Goal: Task Accomplishment & Management: Complete application form

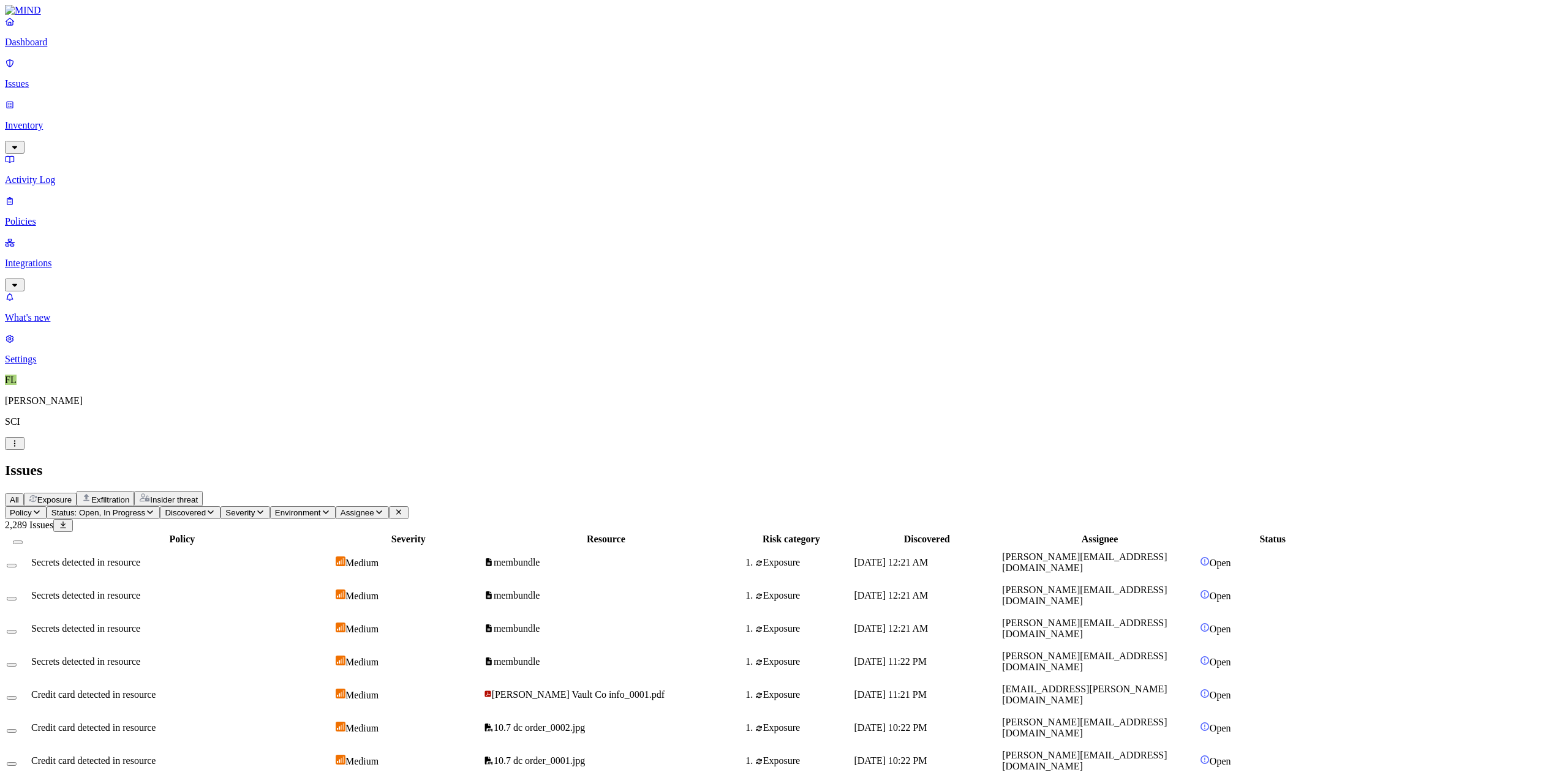
click at [50, 216] on p "Policies" at bounding box center [784, 221] width 1558 height 11
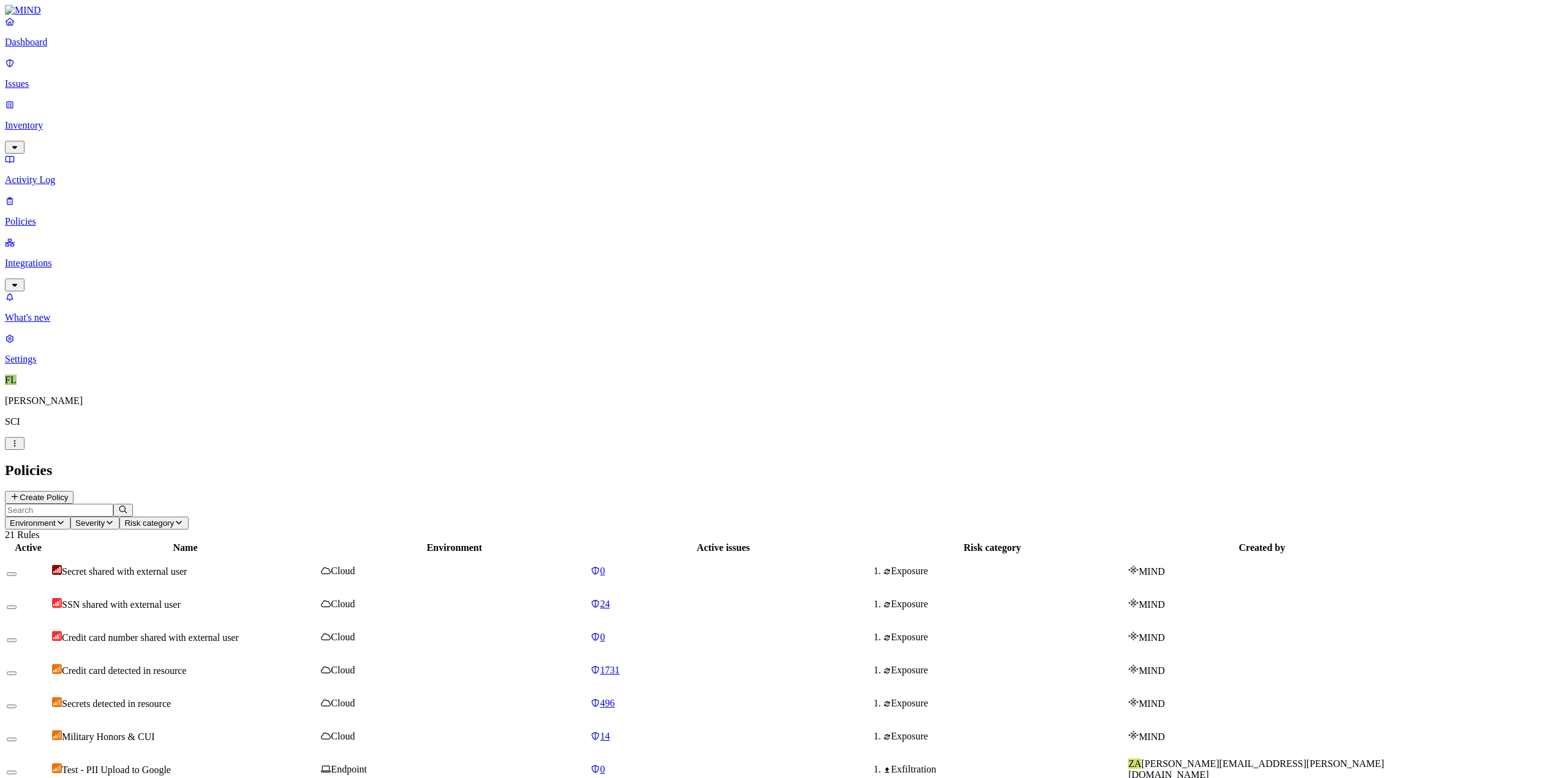
click at [50, 258] on p "Integrations" at bounding box center [784, 263] width 1558 height 11
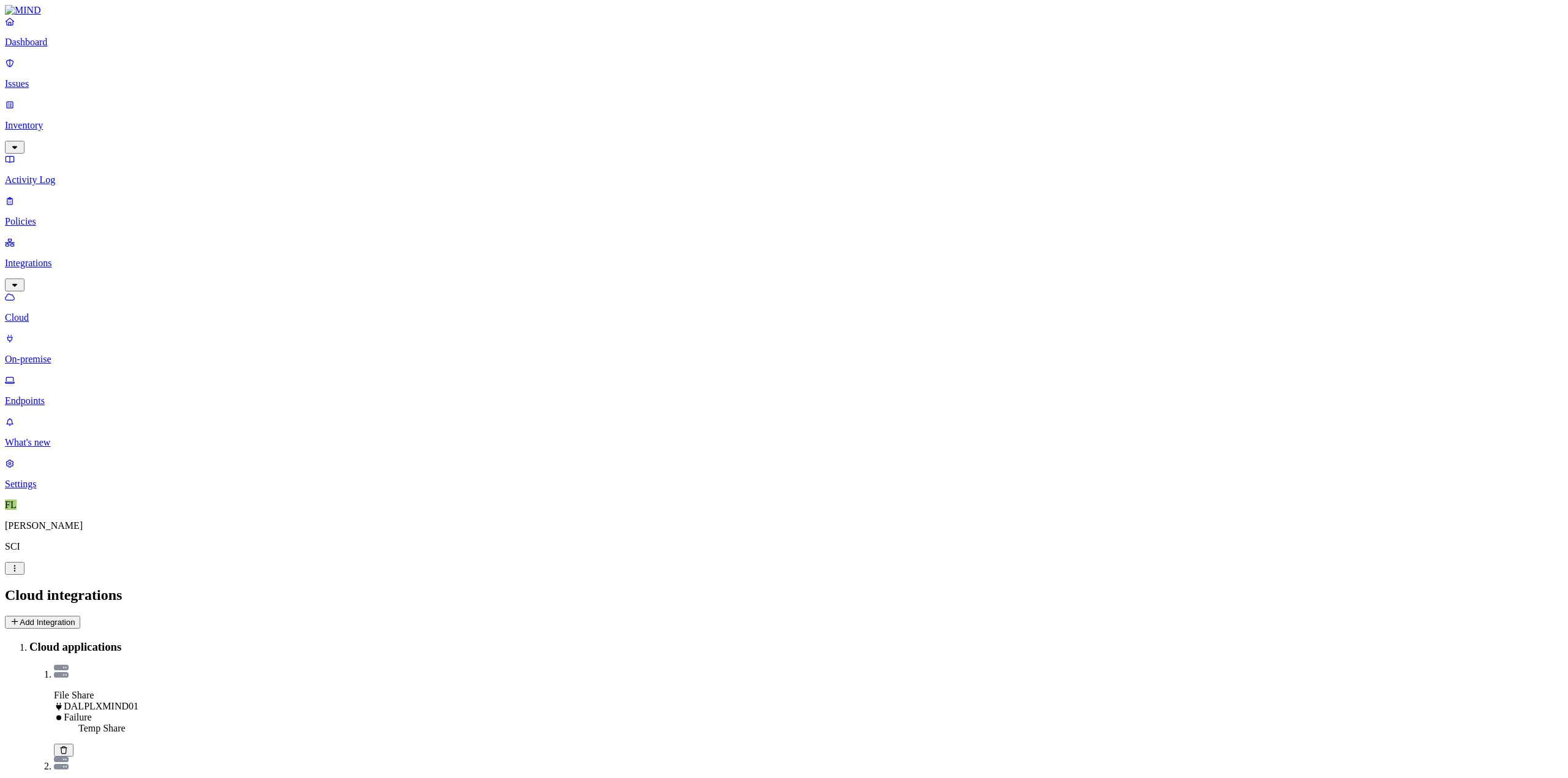
click at [66, 747] on icon at bounding box center [64, 750] width 7 height 8
click at [80, 616] on button "Add Integration" at bounding box center [43, 622] width 75 height 13
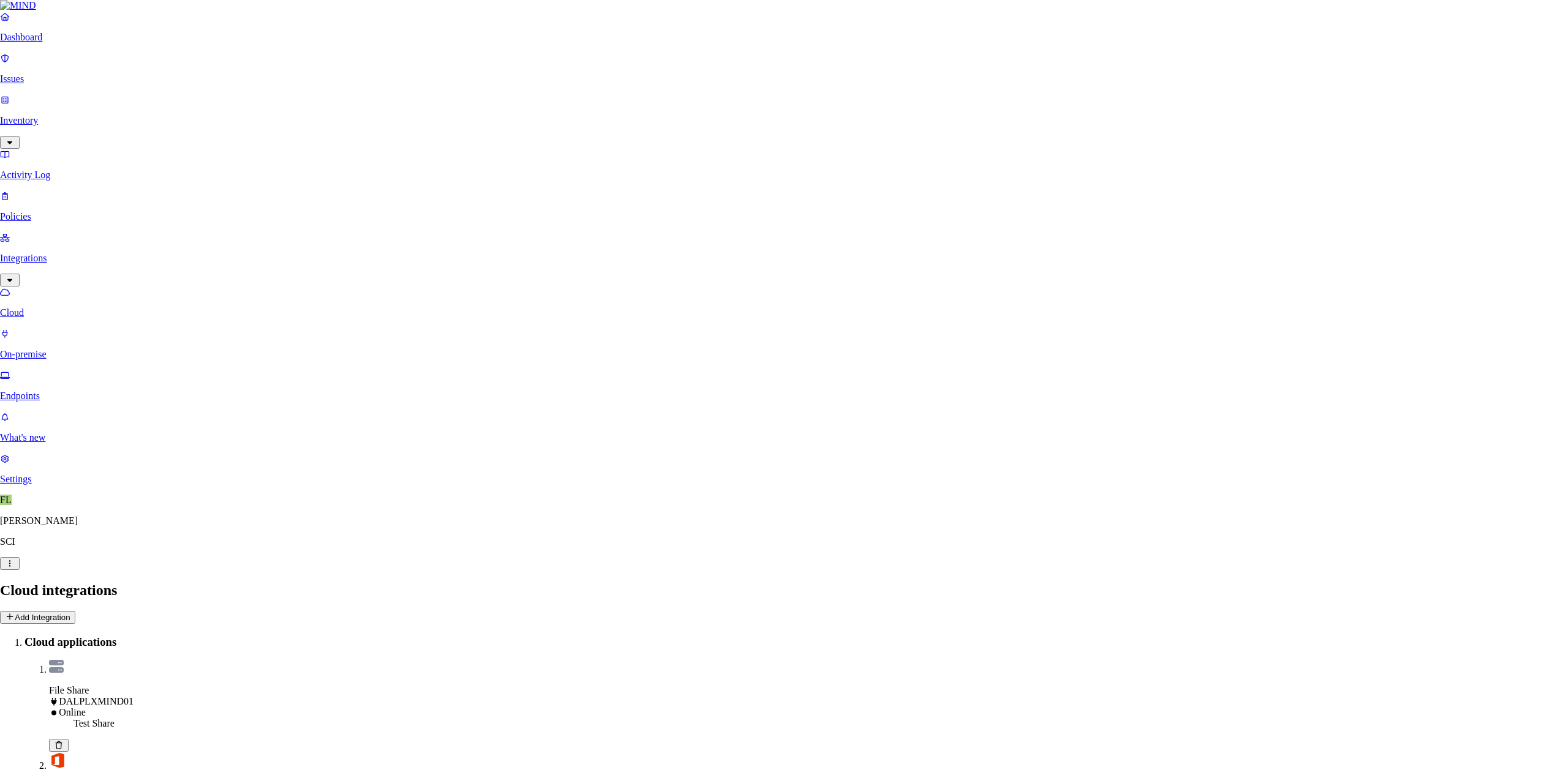
type input "DALNXFILE01 - Temp"
select select "tpt_01K6JZK5K78MJ8CJH6QA3YFRVW"
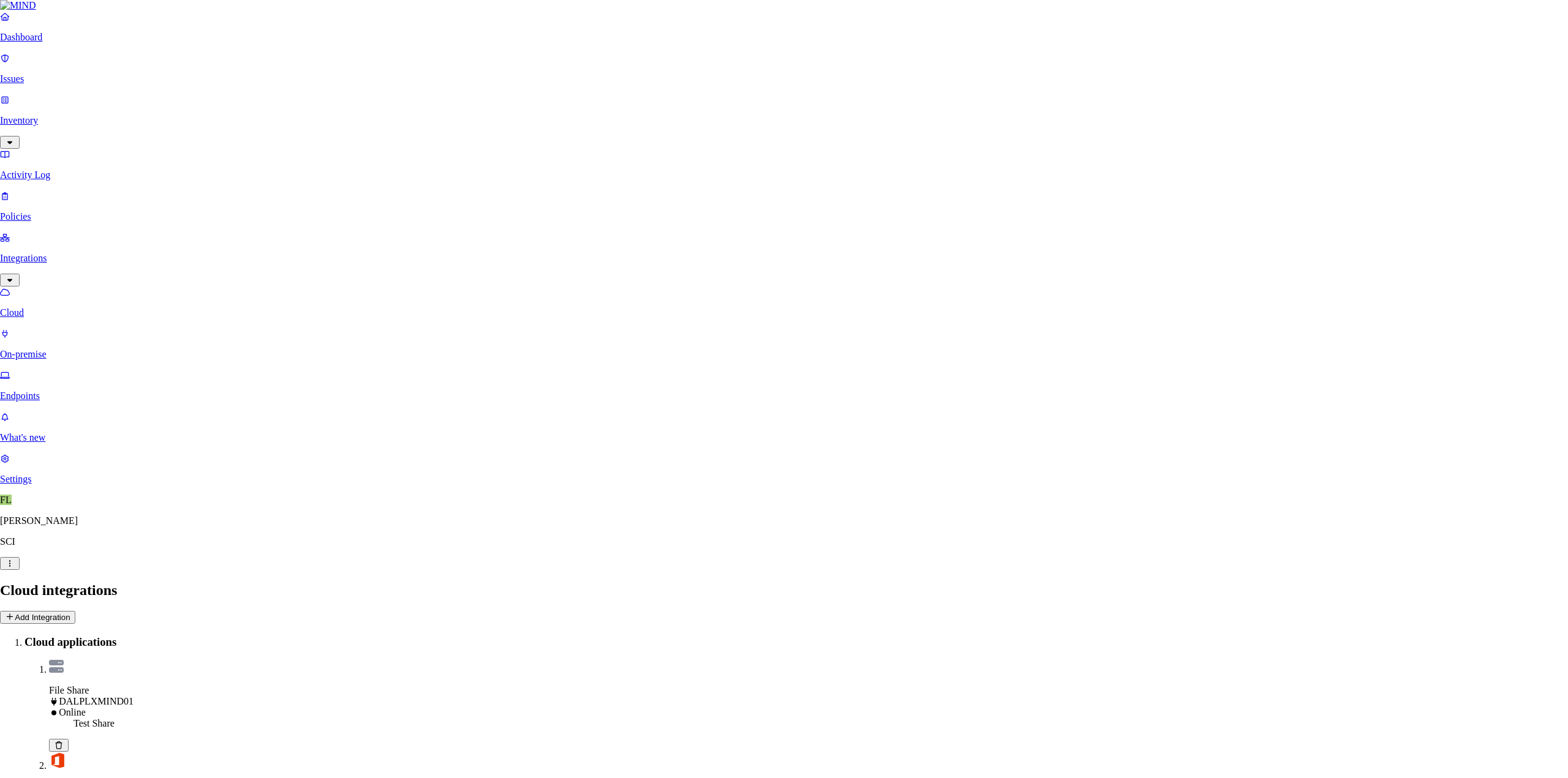
paste input "[TECHNICAL_ID]"
type input "[TECHNICAL_ID]"
type input "temp"
type input "[EMAIL_ADDRESS]"
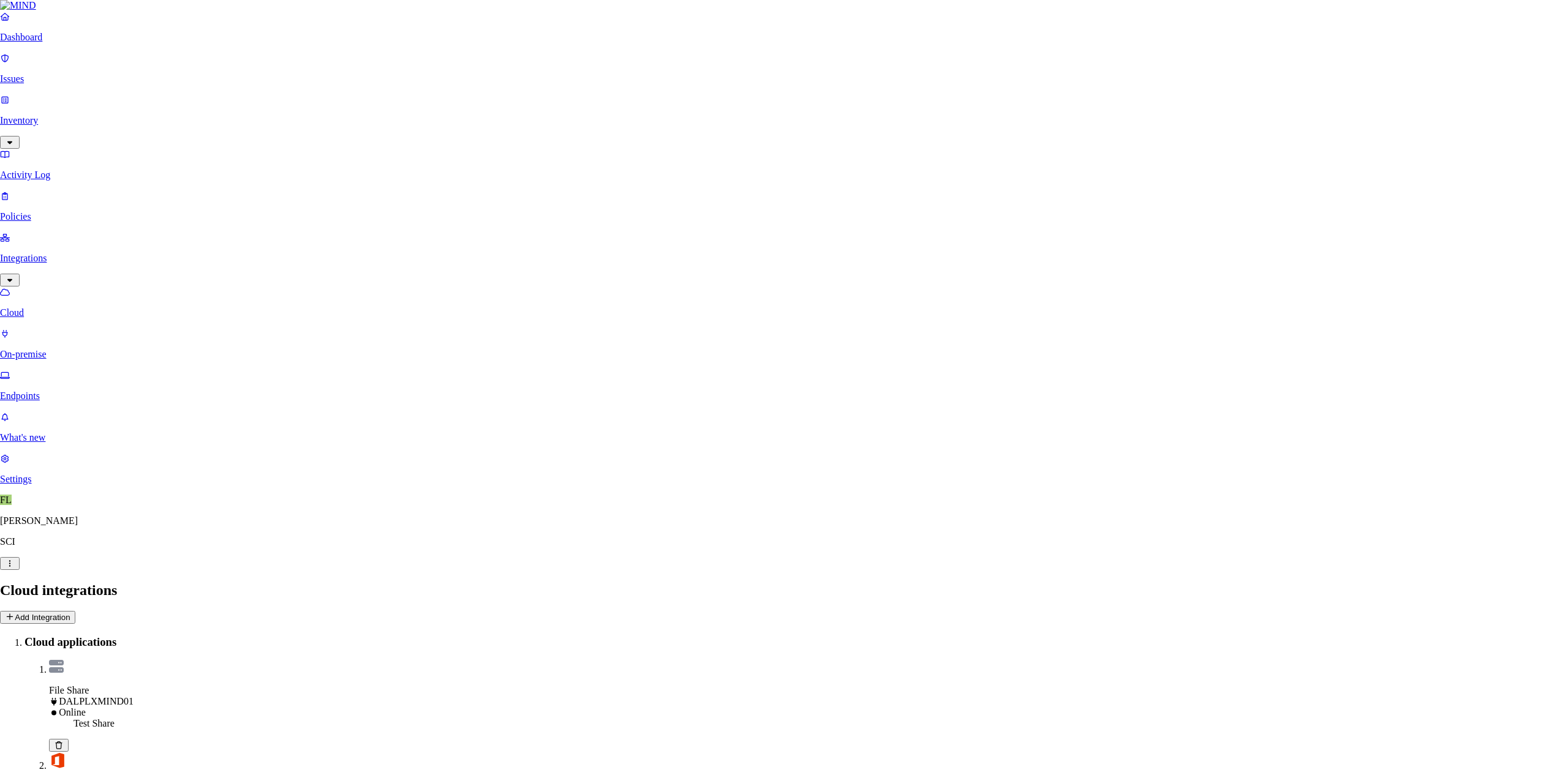
drag, startPoint x: 711, startPoint y: 301, endPoint x: 581, endPoint y: 302, distance: 130.0
type input "dalnxfile01"
click at [77, 354] on p "On-premise" at bounding box center [784, 359] width 1558 height 11
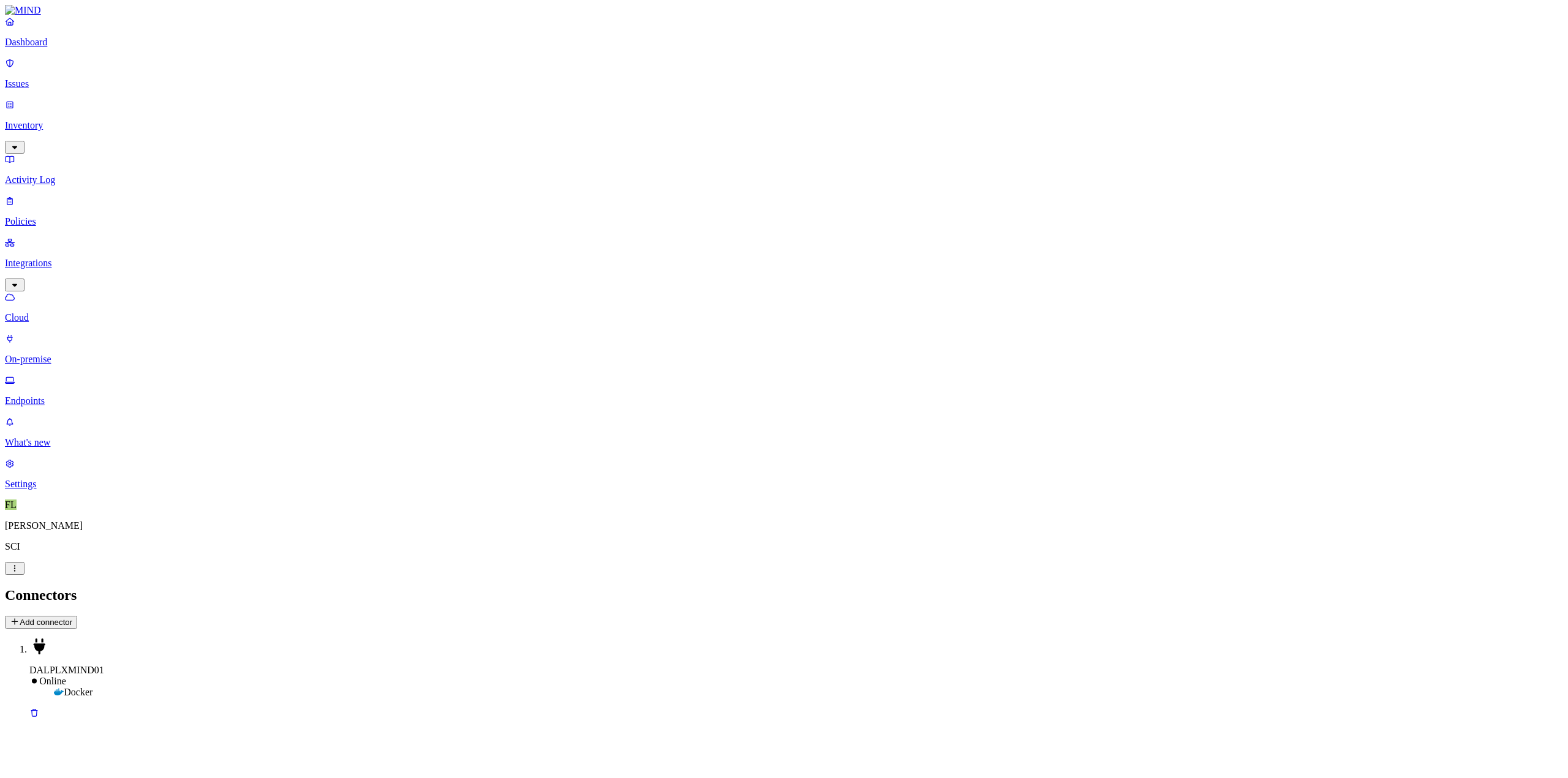
click at [58, 312] on p "Cloud" at bounding box center [784, 317] width 1558 height 11
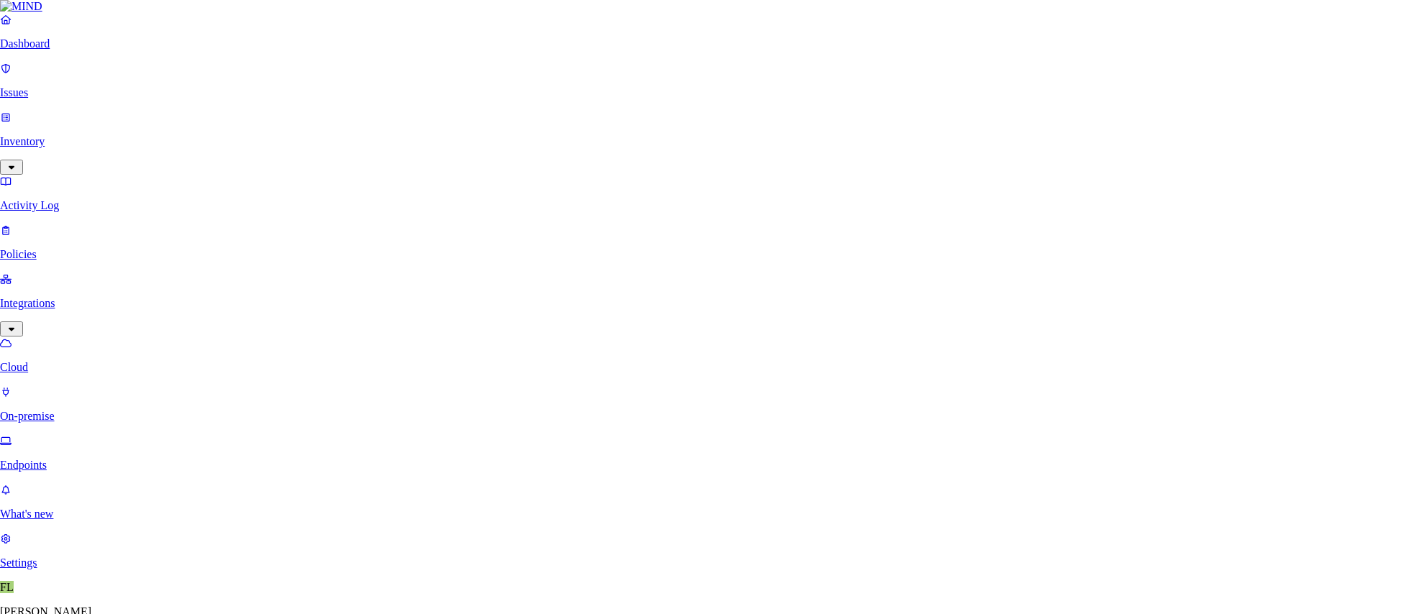
scroll to position [72, 0]
type input "DALNXFILE01 - Temp"
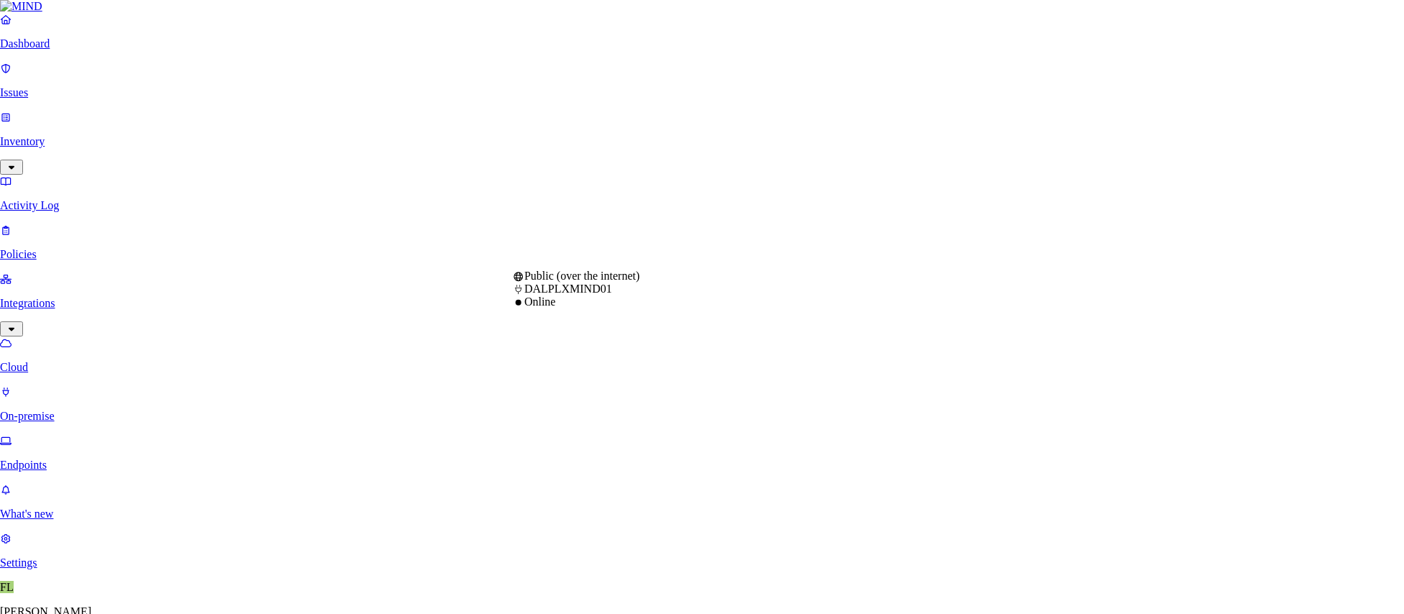
select select "tpt_01K6JZK5K78MJ8CJH6QA3YFRVW"
type input "Temp"
type input "svctes_ap_mind"
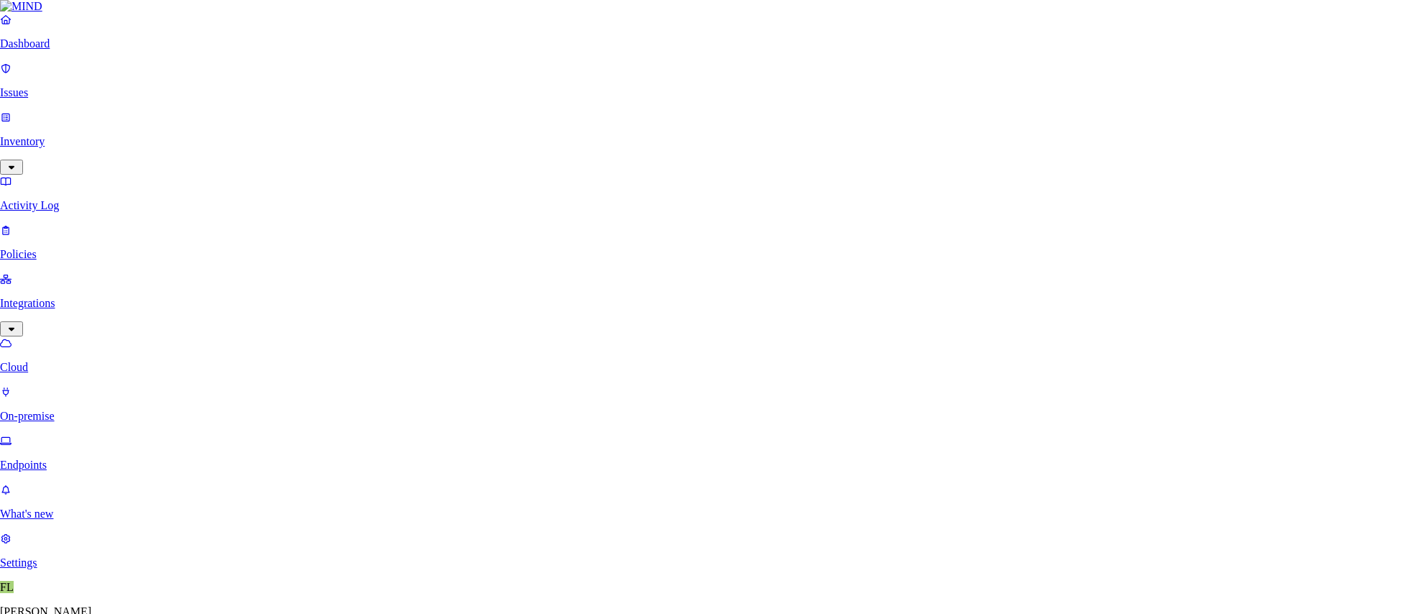
drag, startPoint x: 888, startPoint y: 566, endPoint x: 854, endPoint y: 356, distance: 212.8
type input "DALNXFILE01.CORP.LOCAL"
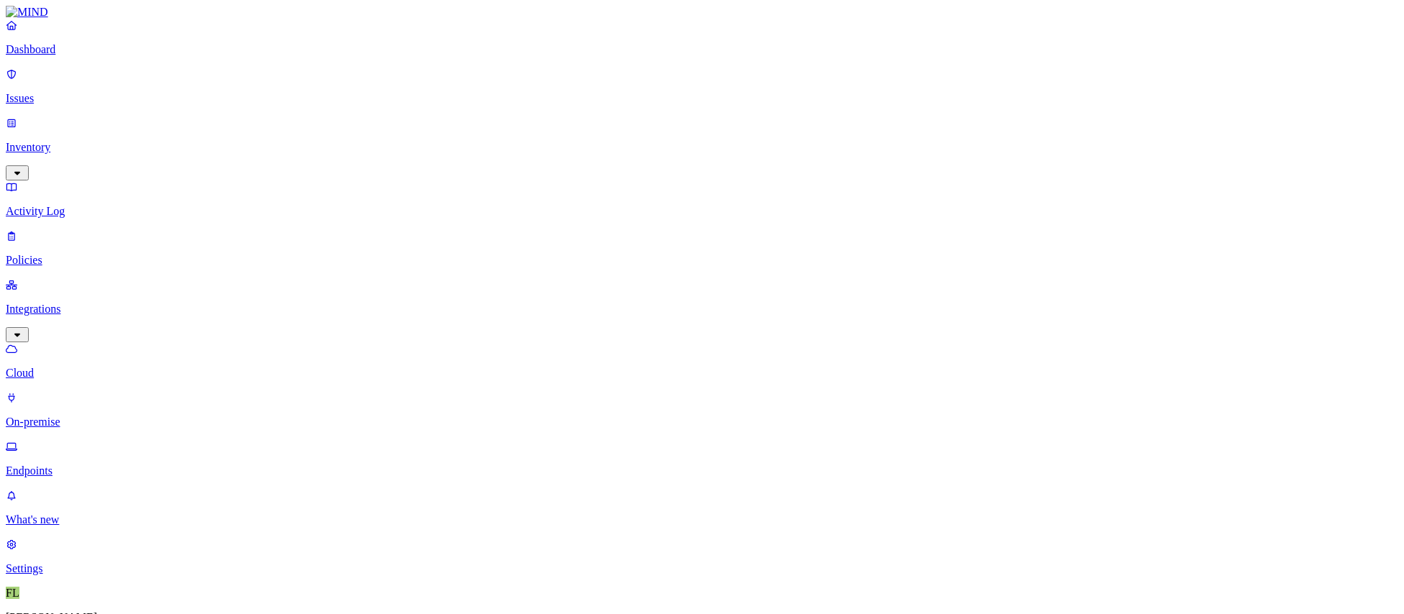
click at [85, 416] on p "On-premise" at bounding box center [702, 422] width 1393 height 13
click at [85, 367] on p "Cloud" at bounding box center [702, 373] width 1393 height 13
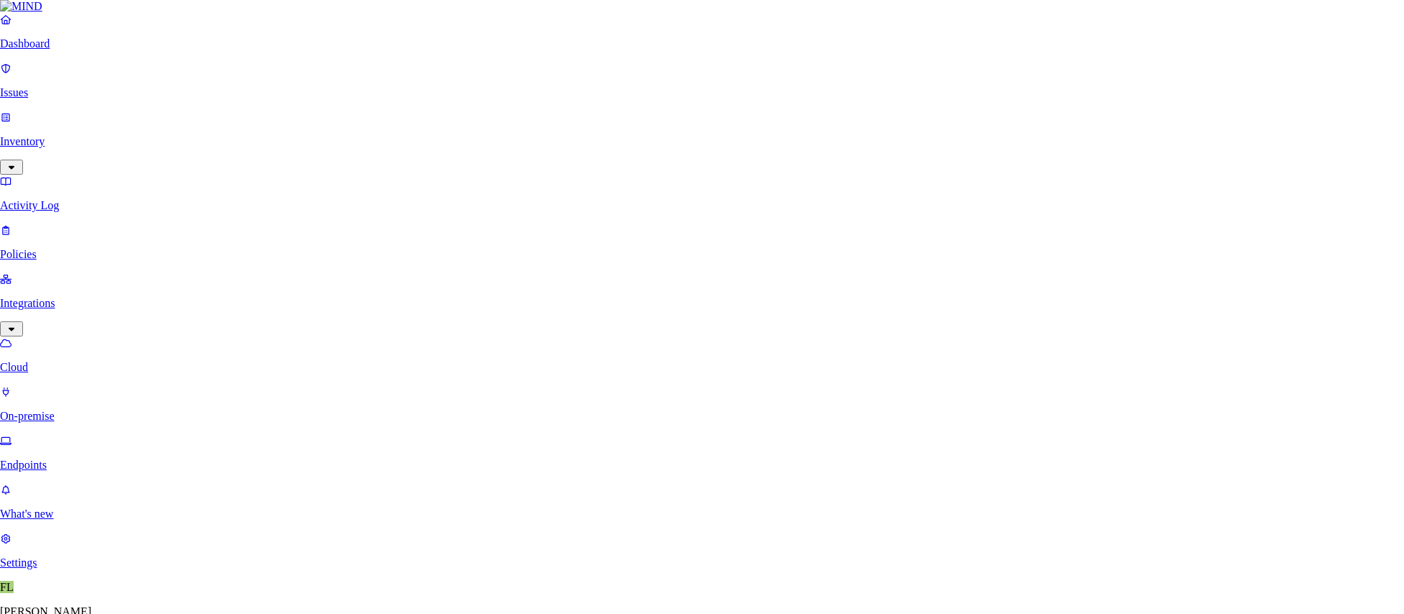
type input "d"
type input "DALNXFILE01 - TEMP"
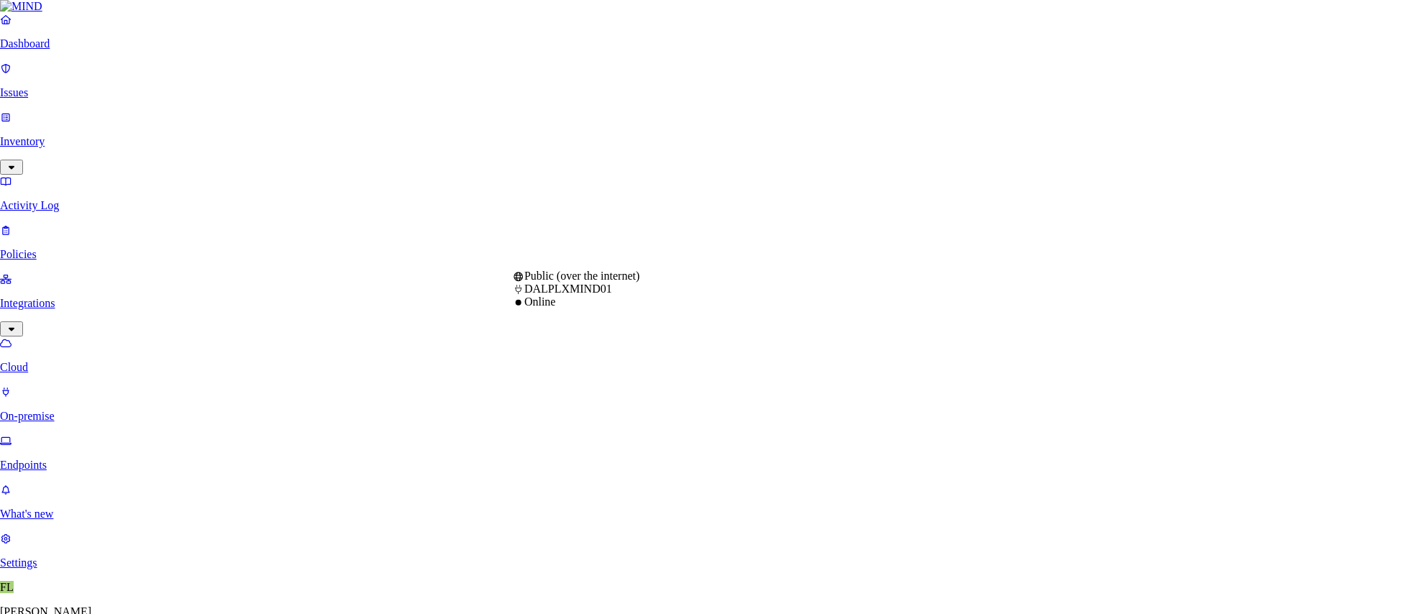
select select "tpt_01K6JZK5K78MJ8CJH6QA3YFRVW"
type input "DALNXFILE01"
type input "TEMP"
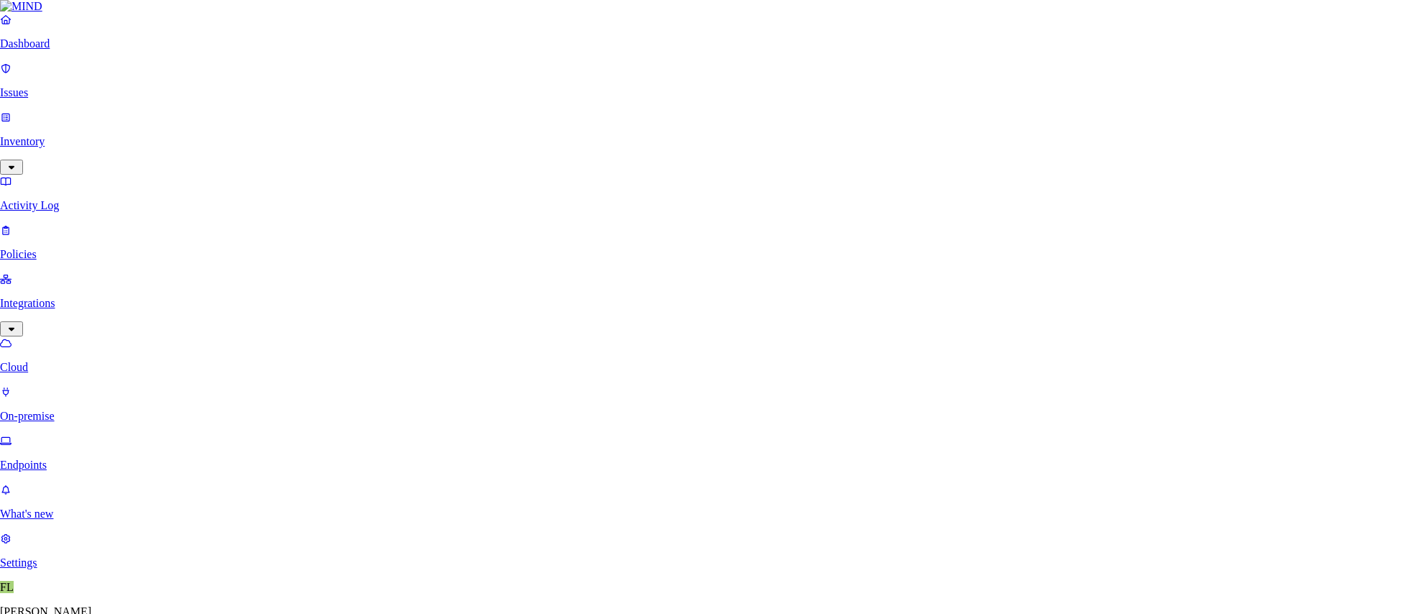
type input "S"
type input "corp\svctes_ap_mind"
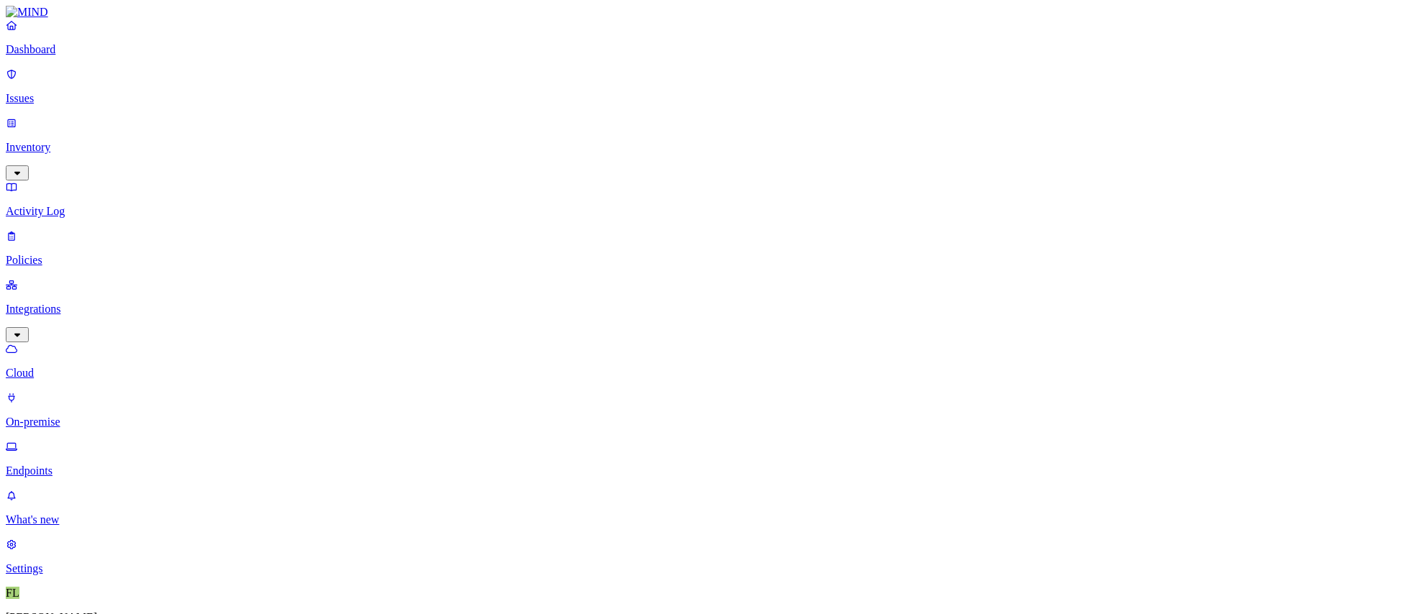
click at [53, 141] on p "Inventory" at bounding box center [702, 147] width 1393 height 13
click at [57, 401] on p "Integrations" at bounding box center [702, 407] width 1393 height 13
drag, startPoint x: 554, startPoint y: 70, endPoint x: 501, endPoint y: 42, distance: 60.2
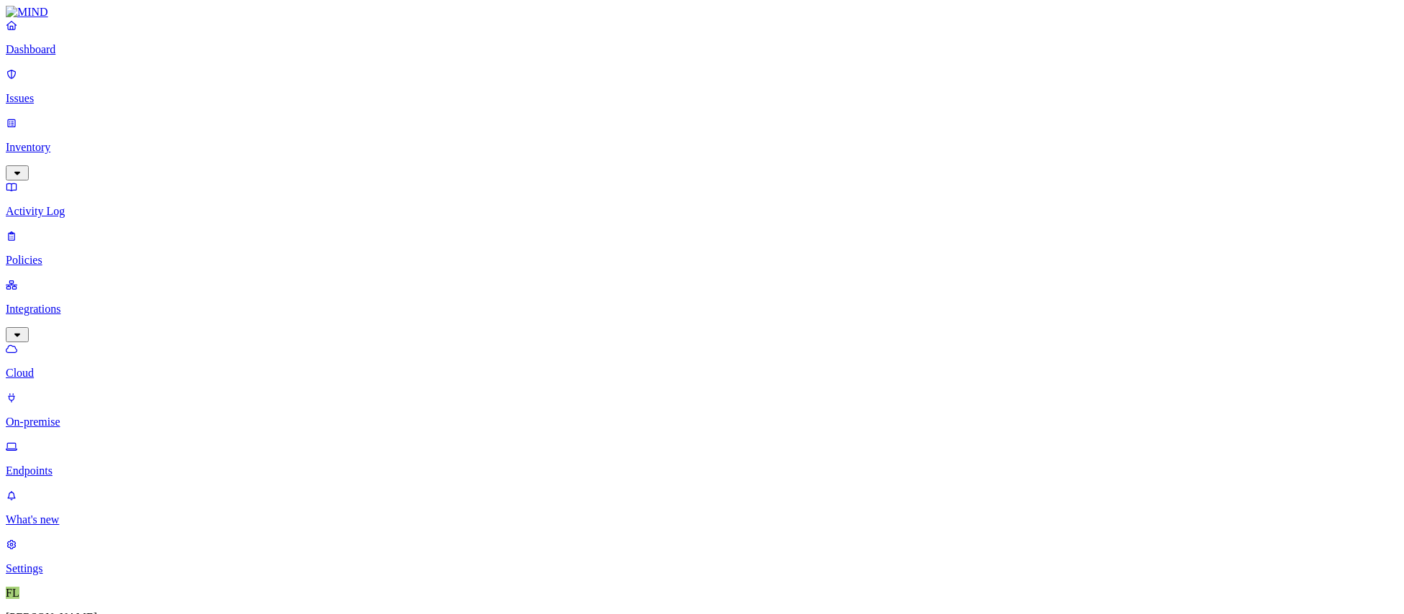
click at [43, 56] on p "Dashboard" at bounding box center [702, 49] width 1393 height 13
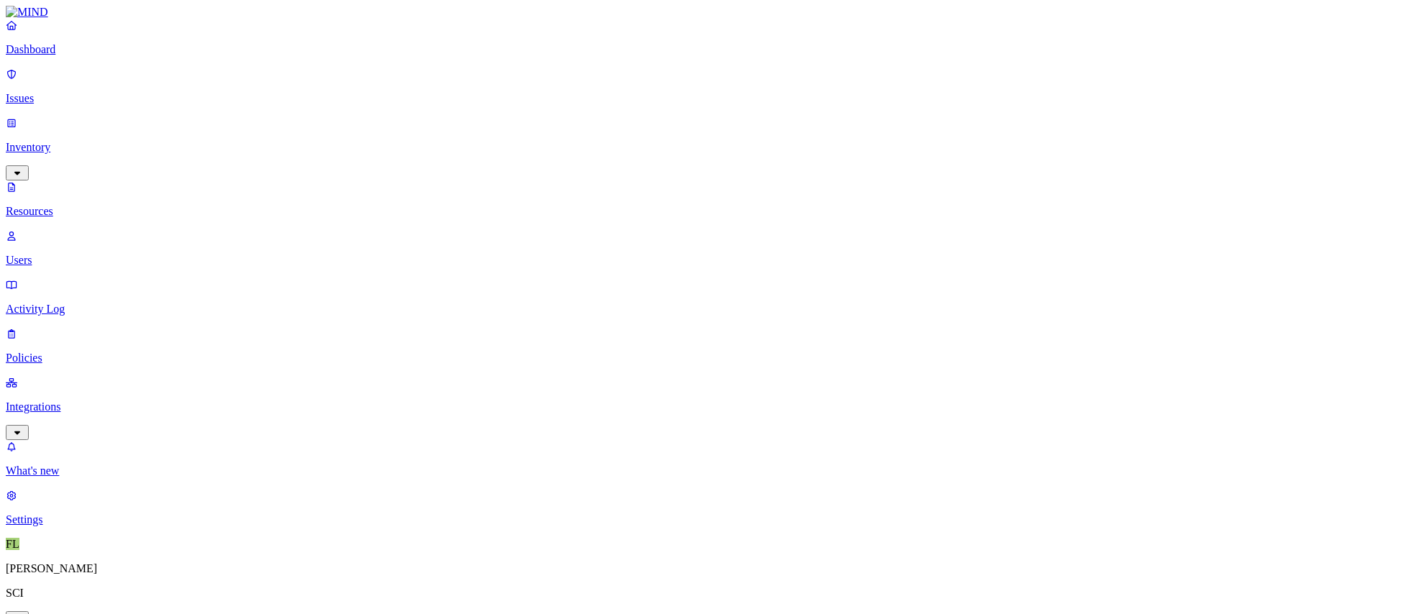
click at [59, 205] on p "Resources" at bounding box center [702, 211] width 1393 height 13
click at [50, 92] on p "Issues" at bounding box center [702, 98] width 1393 height 13
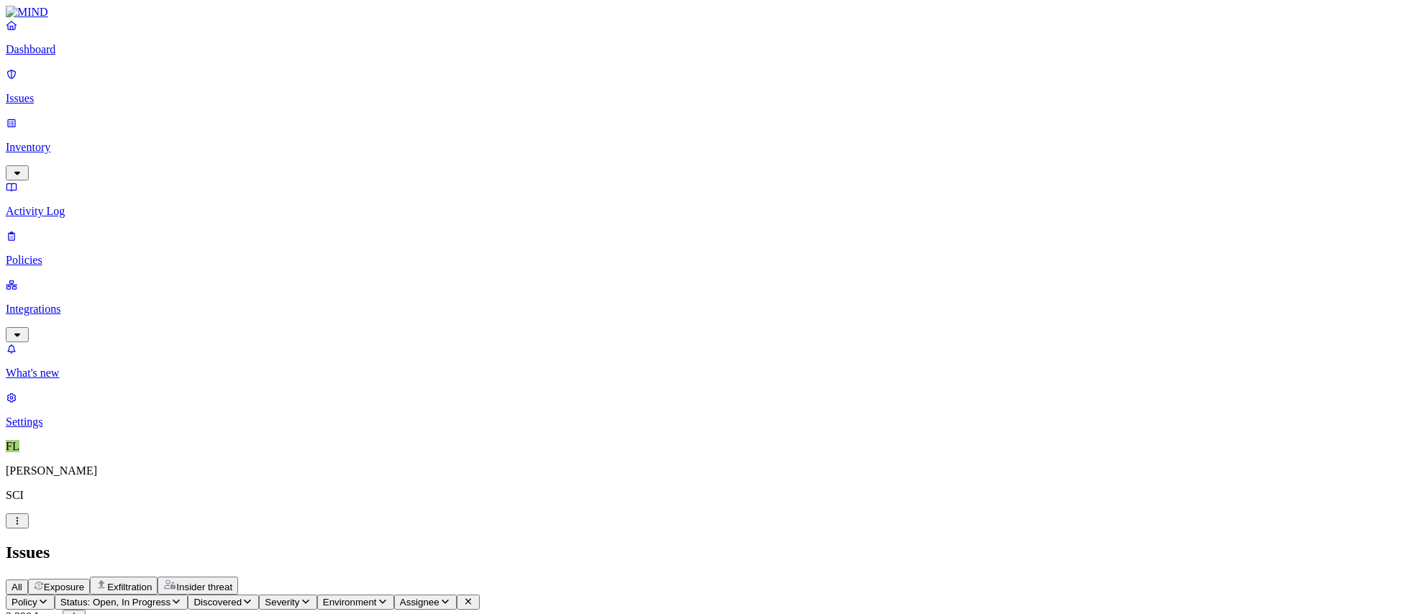
click at [52, 303] on p "Integrations" at bounding box center [702, 309] width 1393 height 13
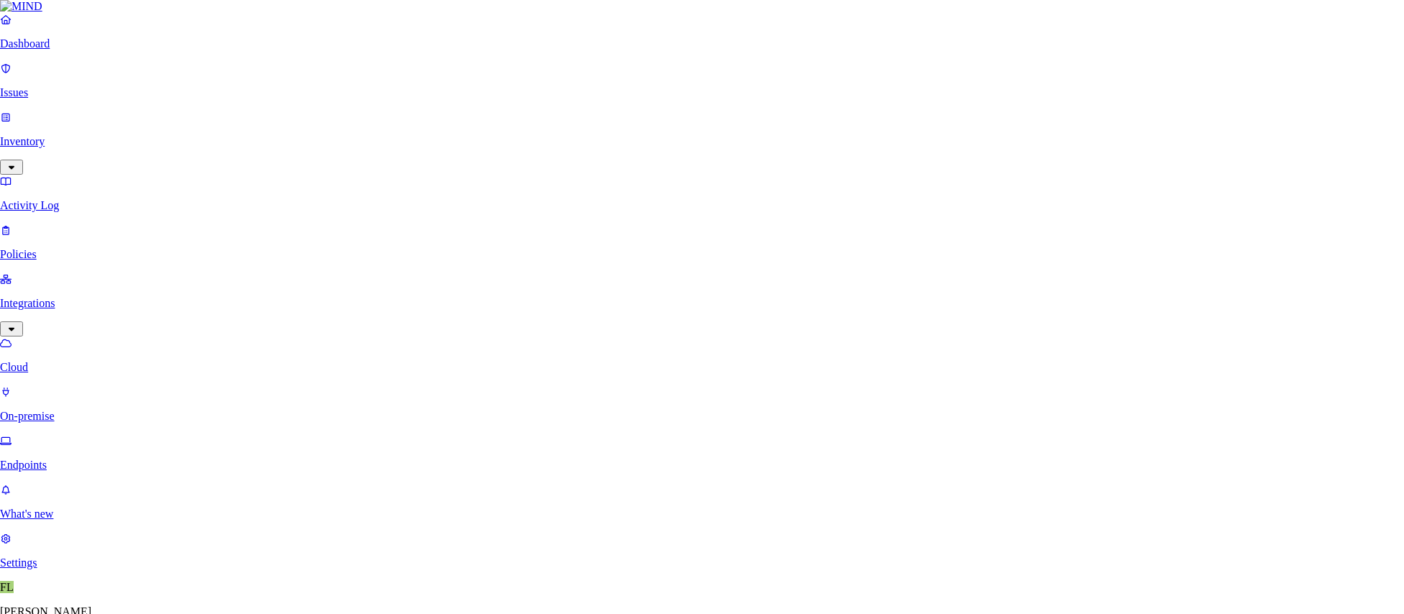
type input "DALNXFILE01/TEMP"
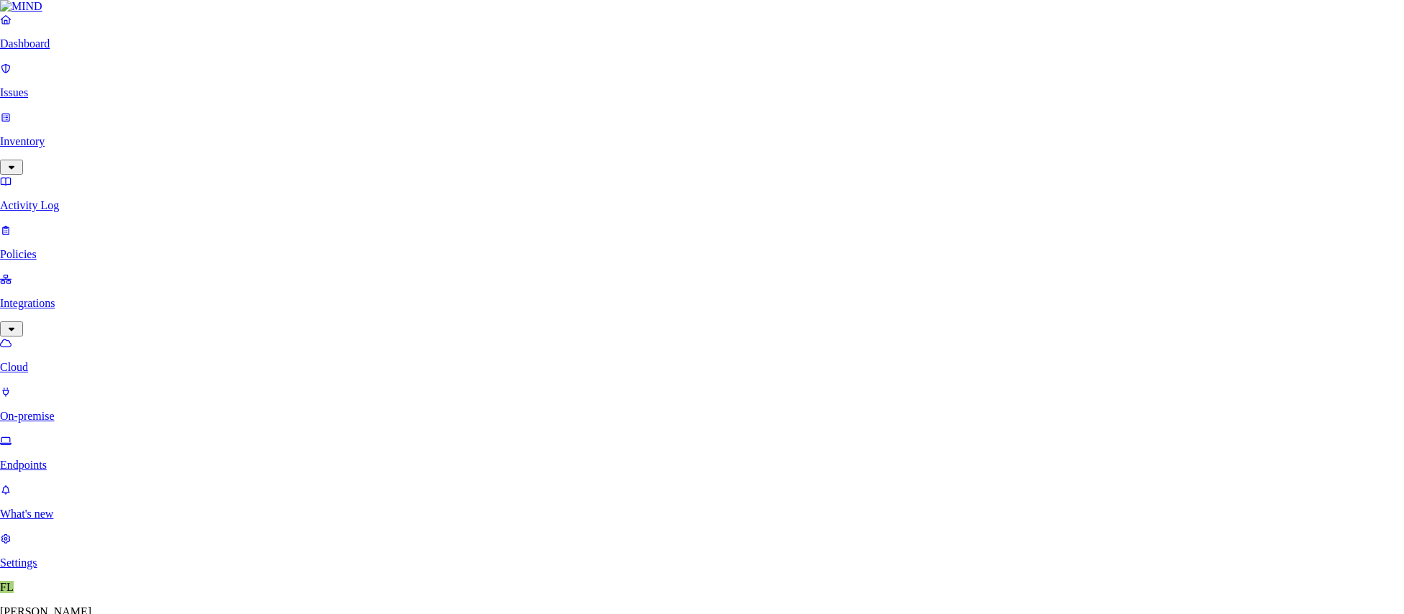
type input "DALNXFILE01.CORP.LOCAL"
type input "TEMP"
type input "[EMAIL_ADDRESS]"
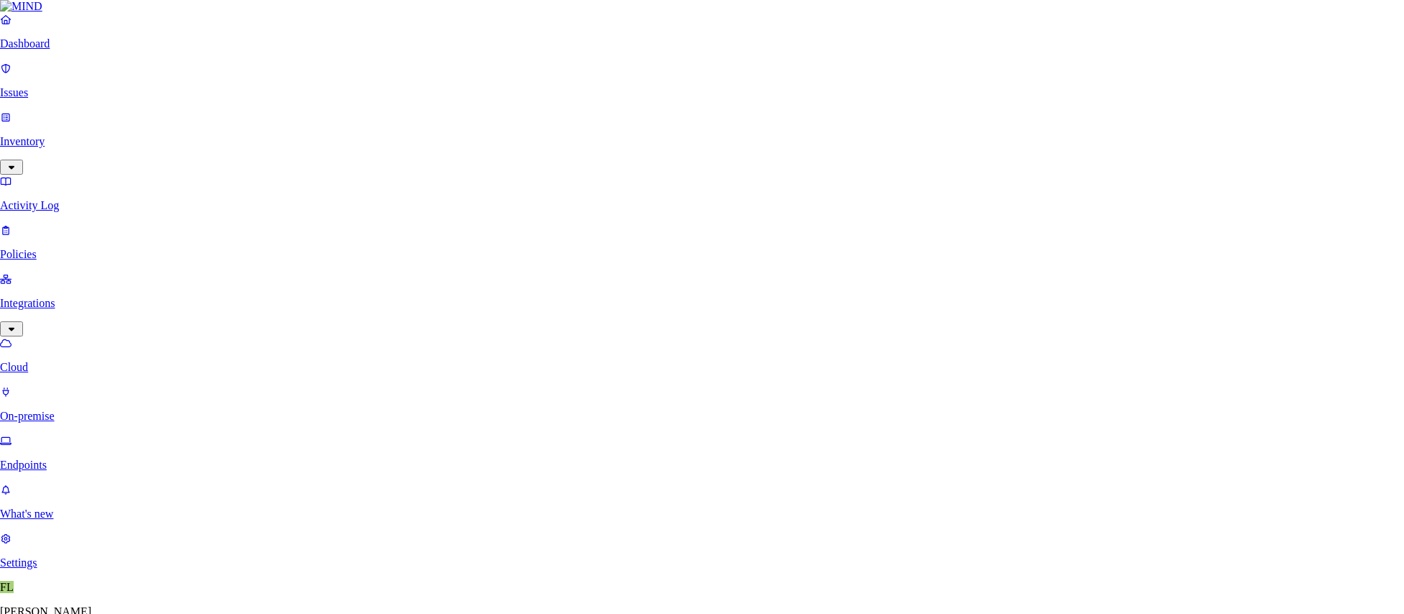
type input "d"
type input "DALNXFILE01 - Temp"
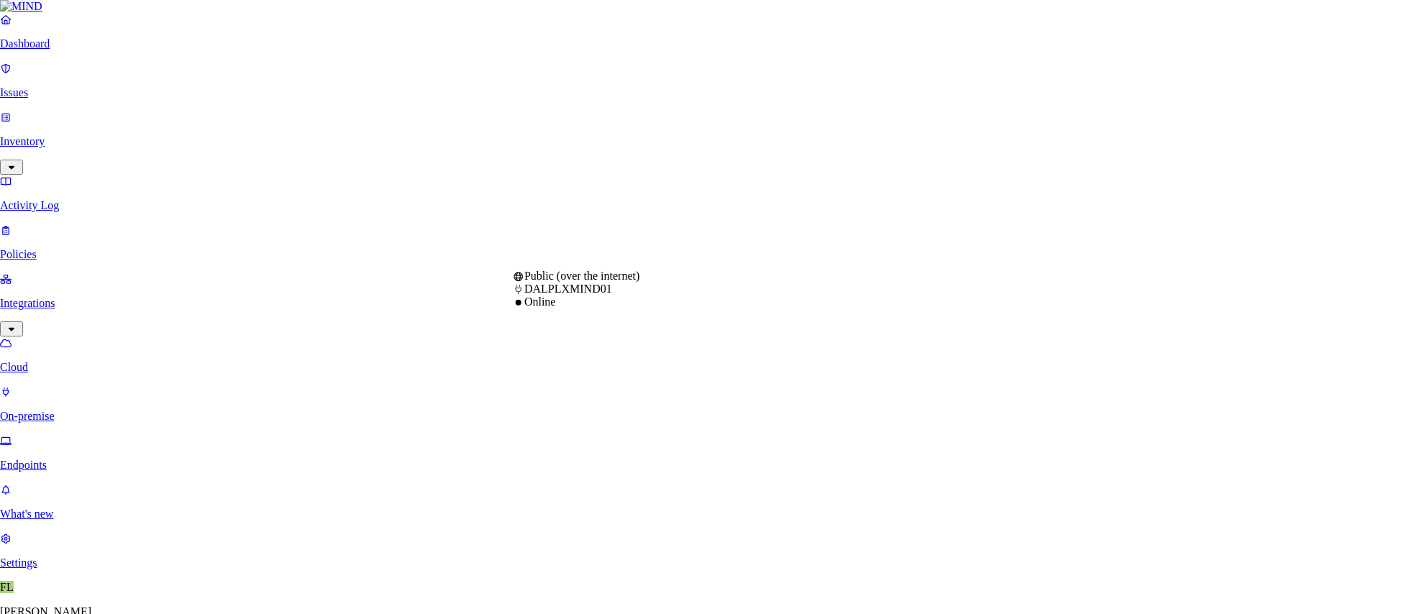
select select "tpt_01K6JZK5K78MJ8CJH6QA3YFRVW"
type input "dalnxfile01.corp.local"
type input "temp"
type input "[EMAIL_ADDRESS]"
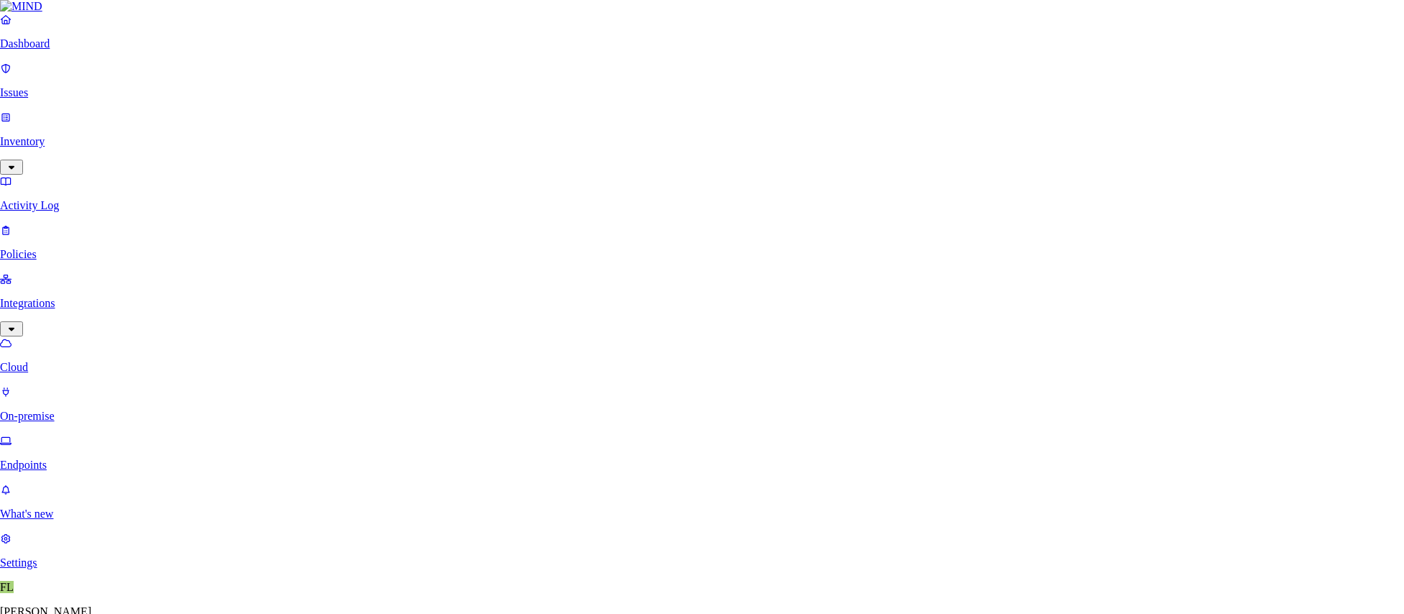
drag, startPoint x: 681, startPoint y: 447, endPoint x: 510, endPoint y: 447, distance: 171.2
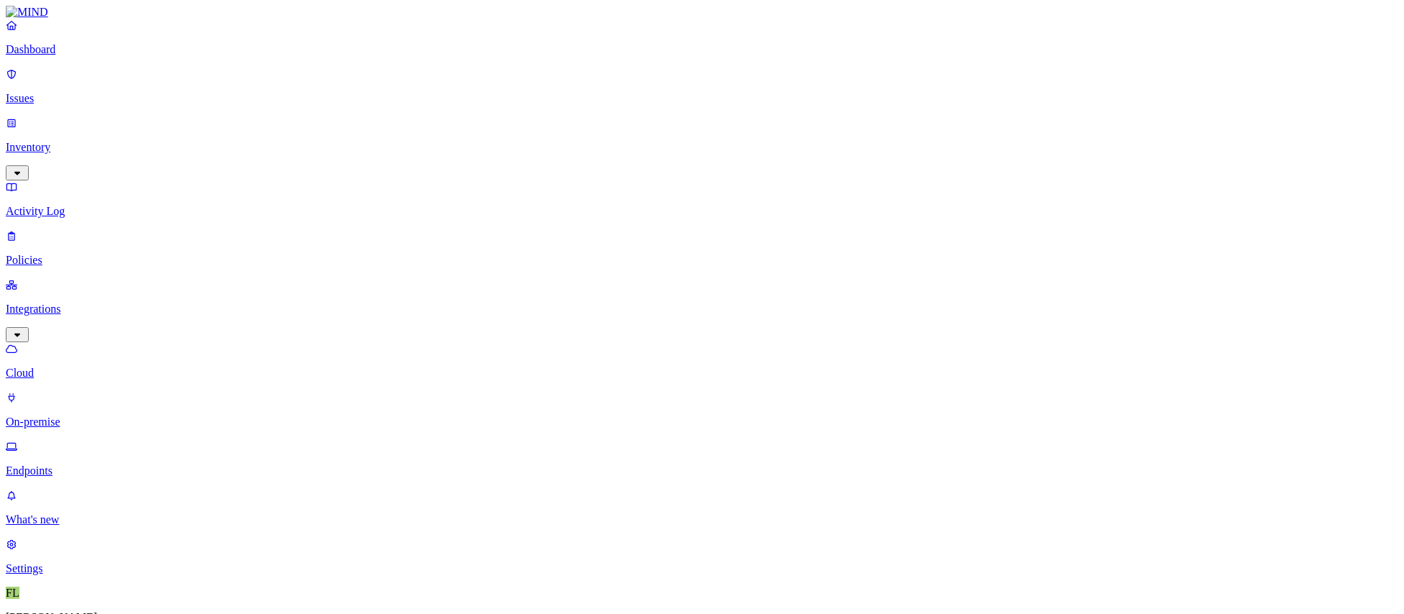
click at [42, 92] on p "Issues" at bounding box center [702, 98] width 1393 height 13
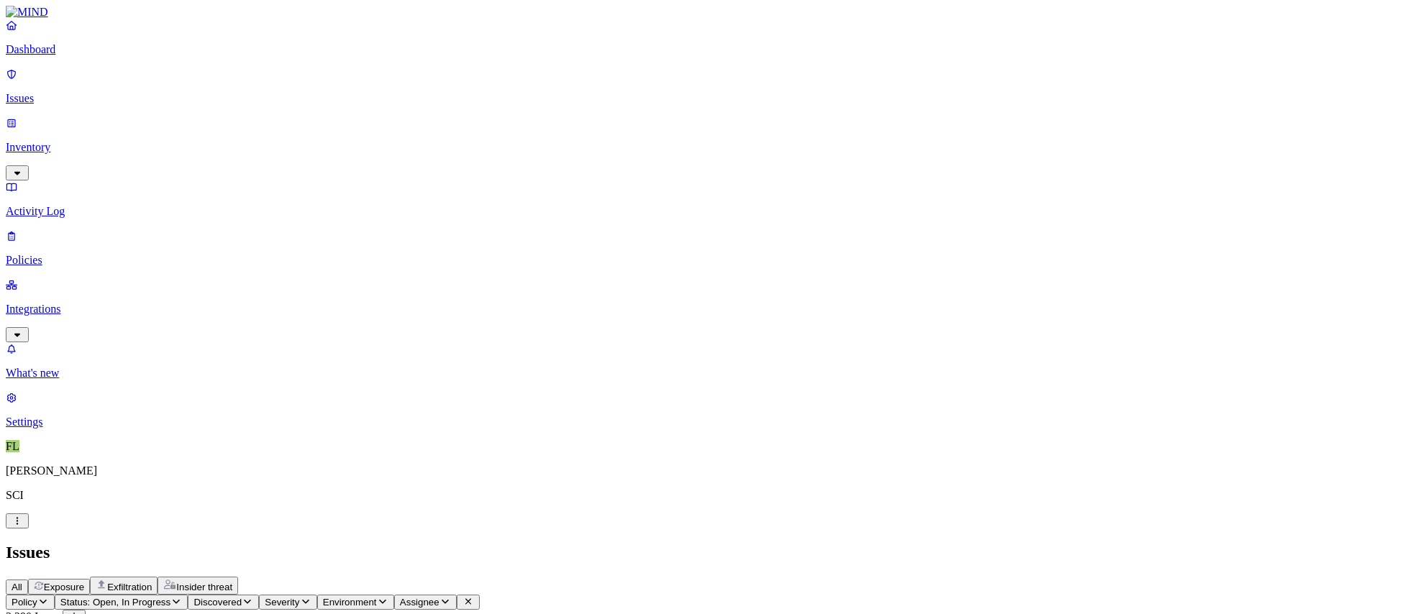
click at [47, 254] on p "Policies" at bounding box center [702, 260] width 1393 height 13
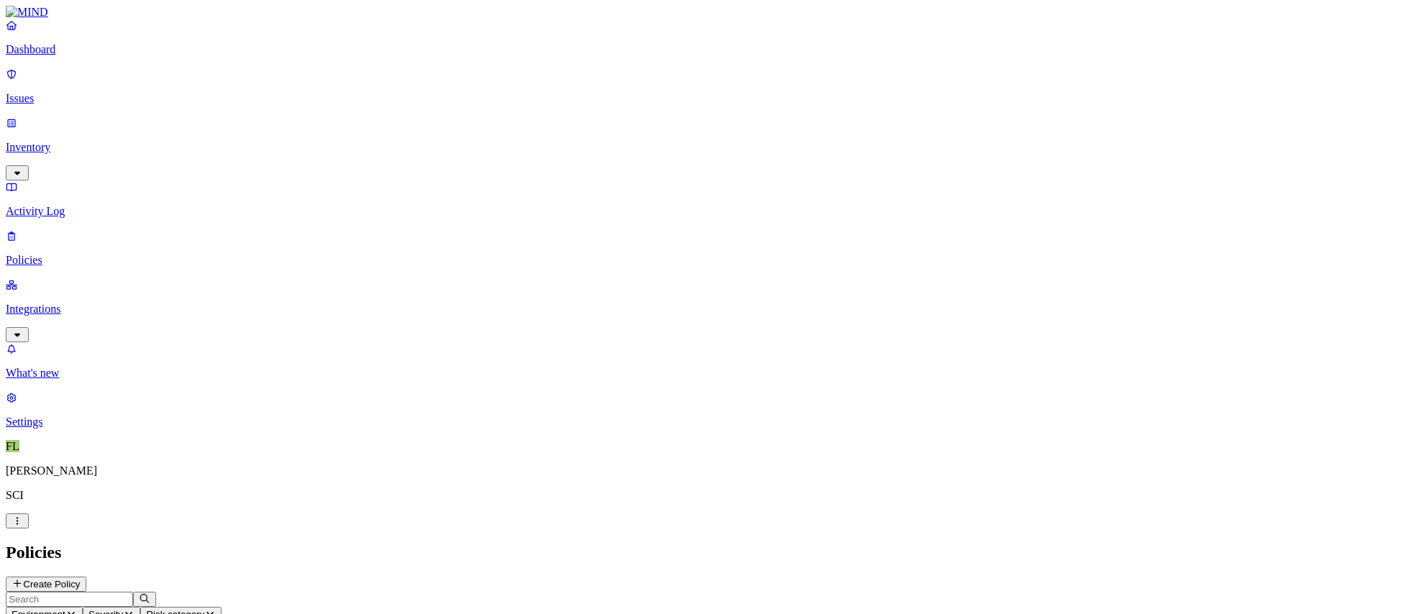
click at [47, 303] on p "Integrations" at bounding box center [702, 309] width 1393 height 13
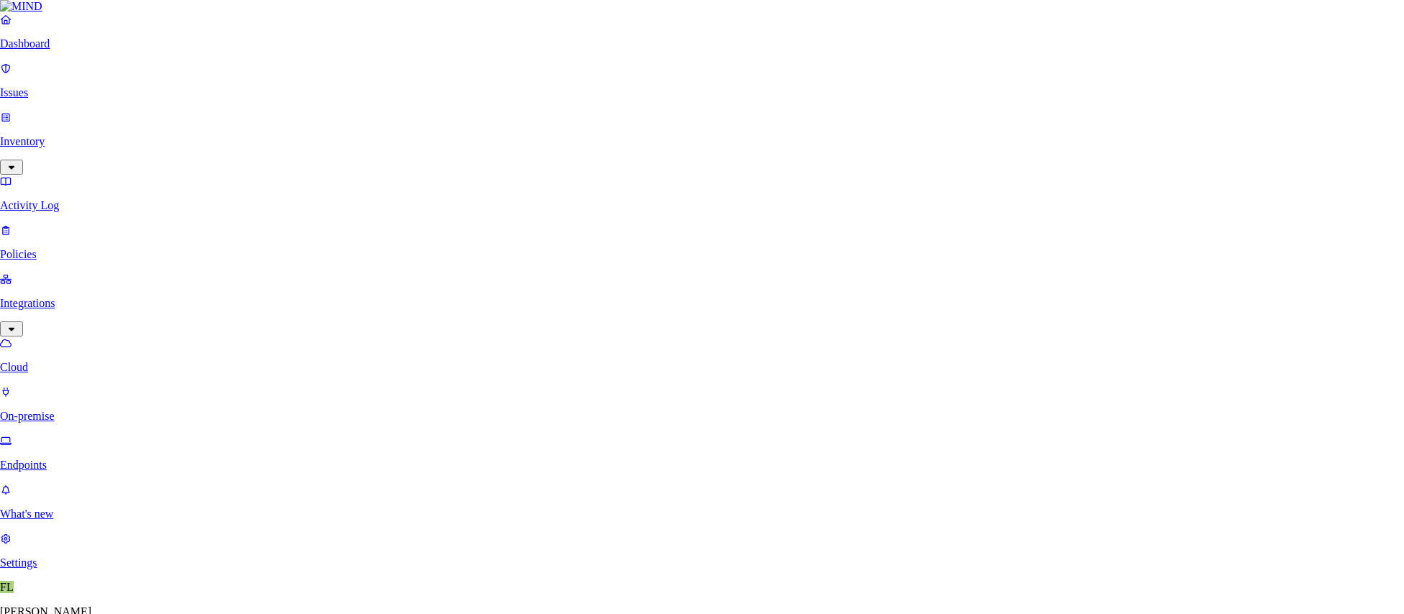
type input "DALNXFILE01 - TEMP"
paste input "NTNX-dalnxfile01-6.corp.local"
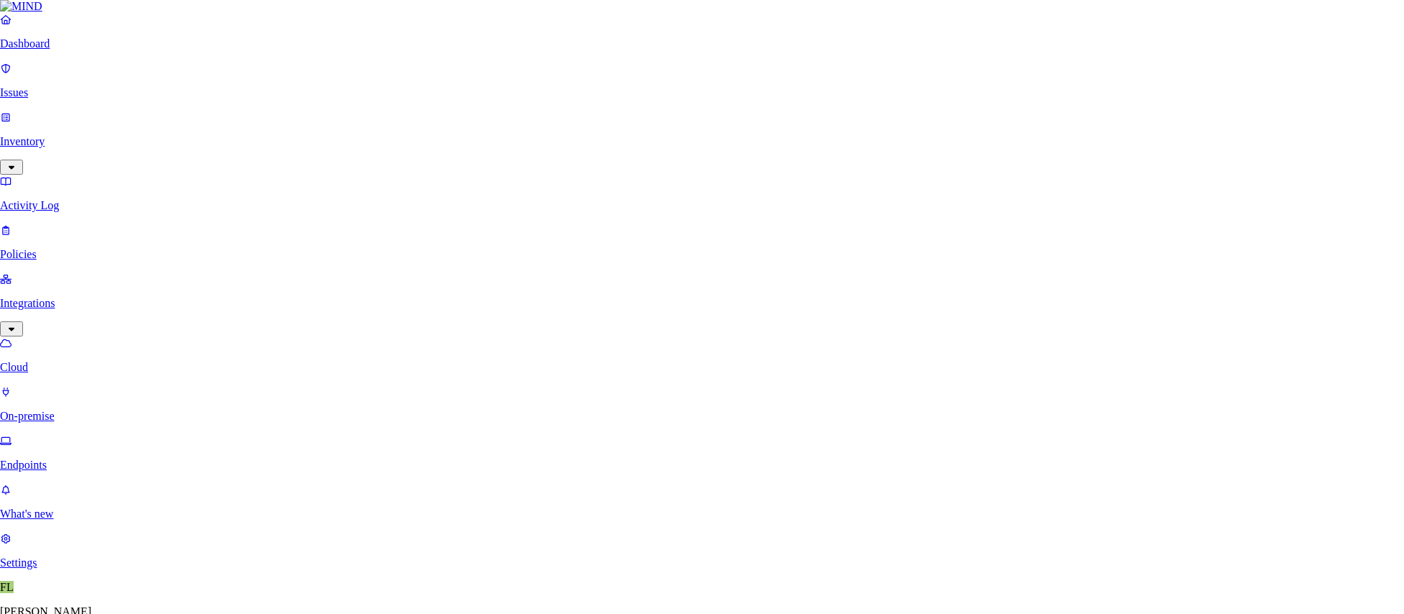
type input "NTNX-dalnxfile01-6.corp.local"
type input "t"
type input "Temp"
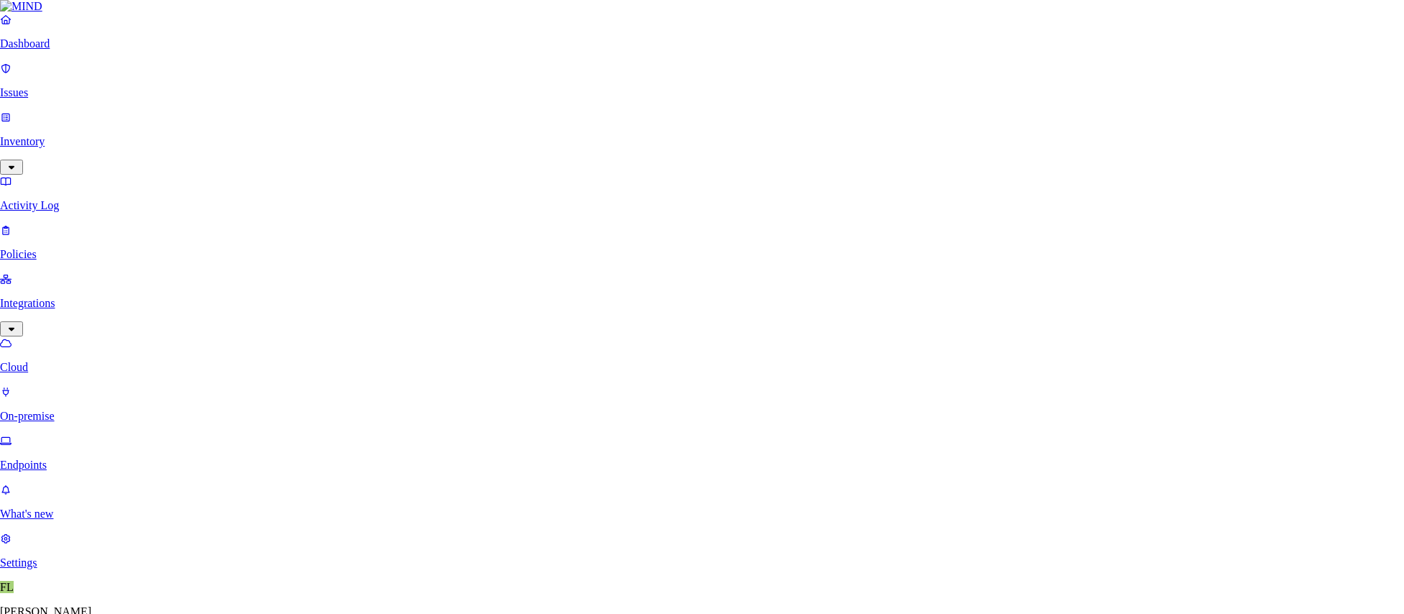
type input "[EMAIL_ADDRESS]"
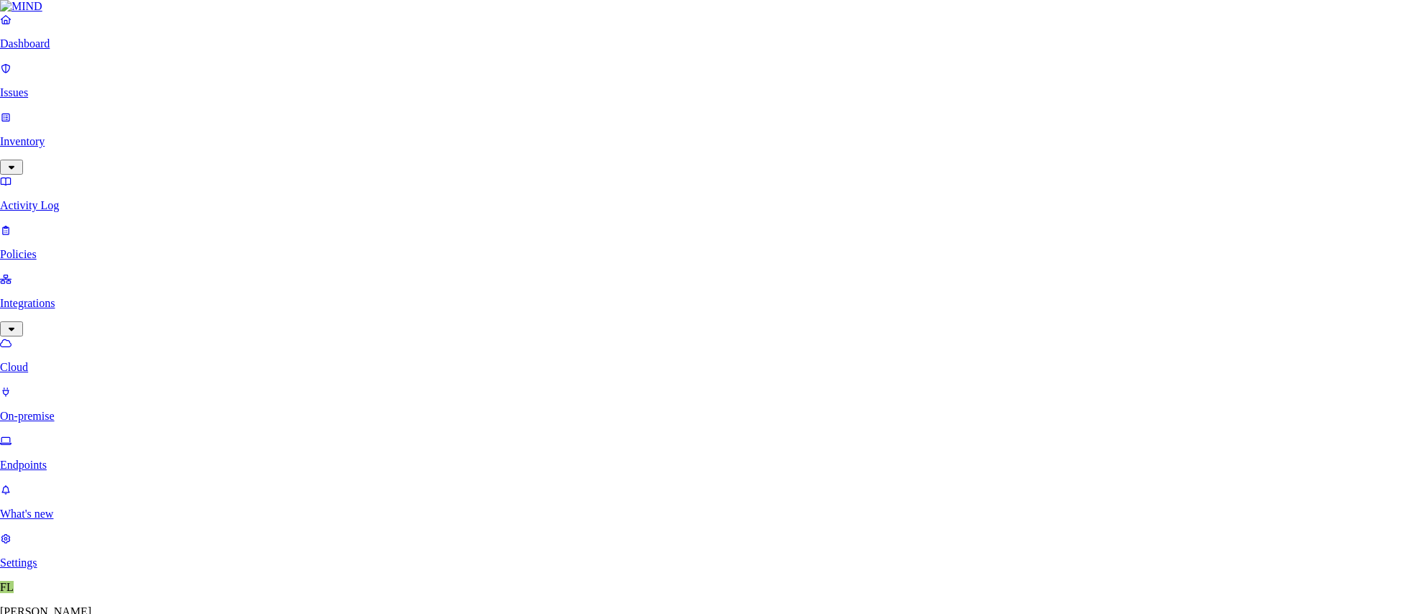
type input "[EMAIL_ADDRESS]"
type input "Temp"
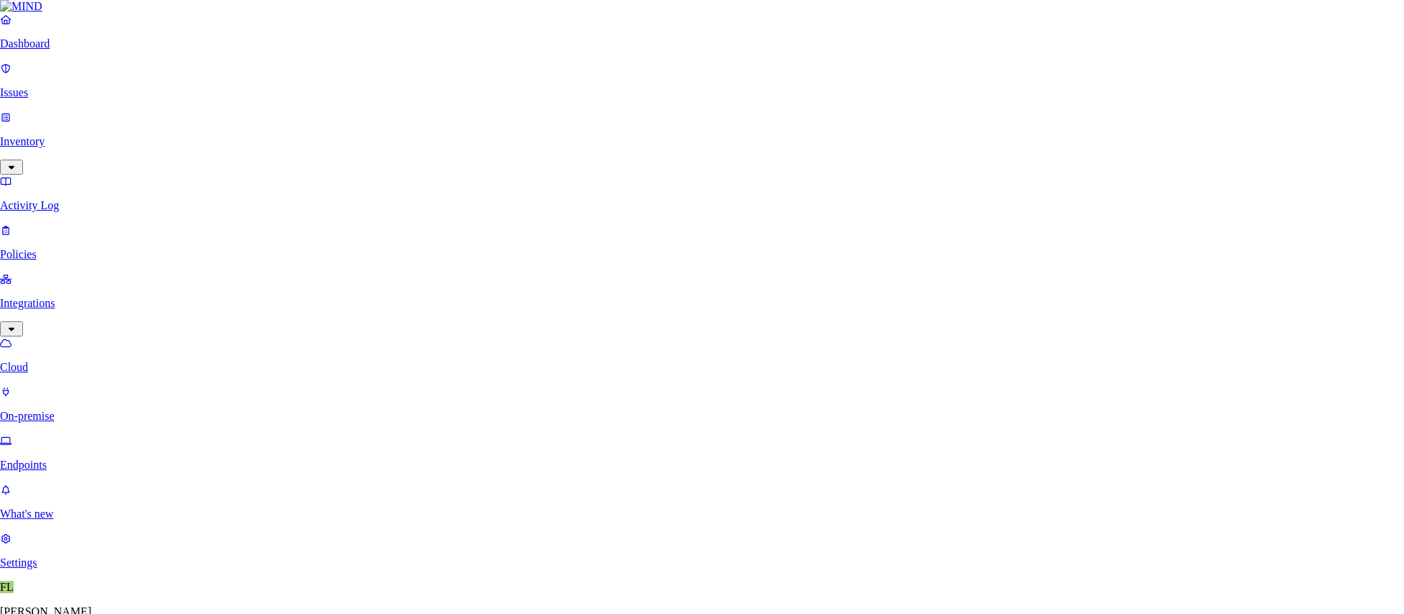
paste input "NTNX-dalnxfile01-6.corp.local"
type input "NTNX-dalnxfile01-6.corp.local"
type input "DALNXFILE01 - Temp Share"
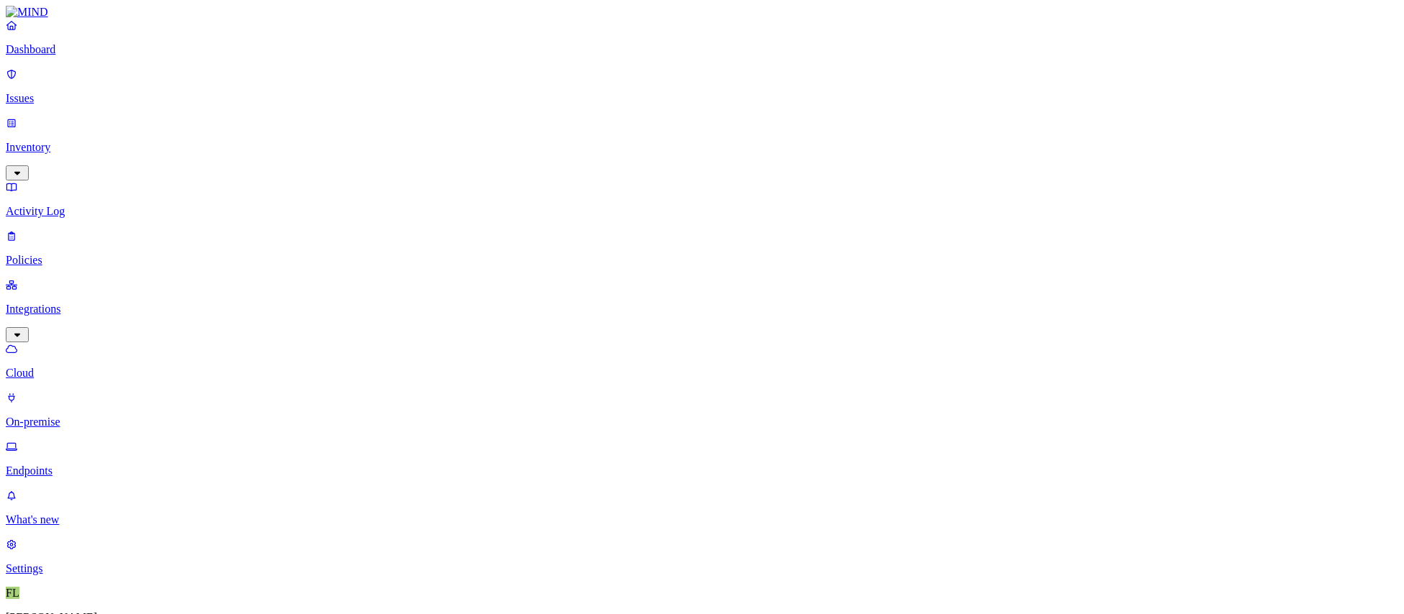
click at [71, 367] on p "Cloud" at bounding box center [702, 373] width 1393 height 13
click at [78, 416] on p "On-premise" at bounding box center [702, 422] width 1393 height 13
click at [78, 342] on link "Cloud" at bounding box center [702, 360] width 1393 height 37
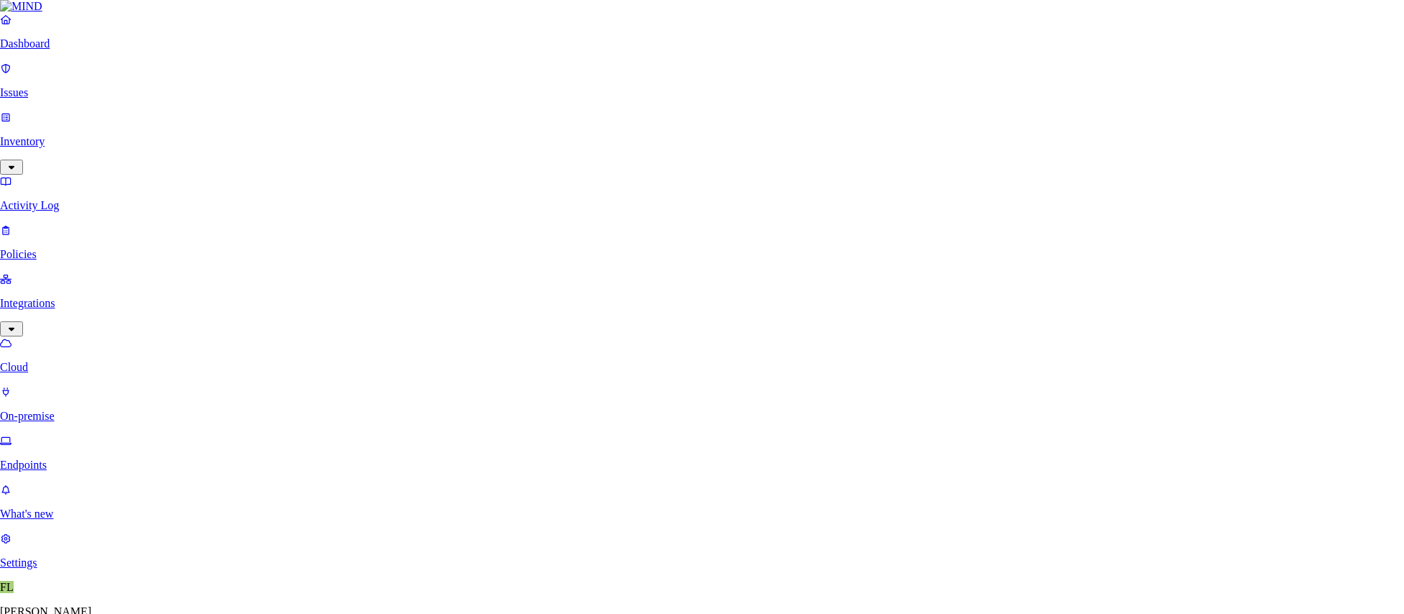
type input "Corp - Temp"
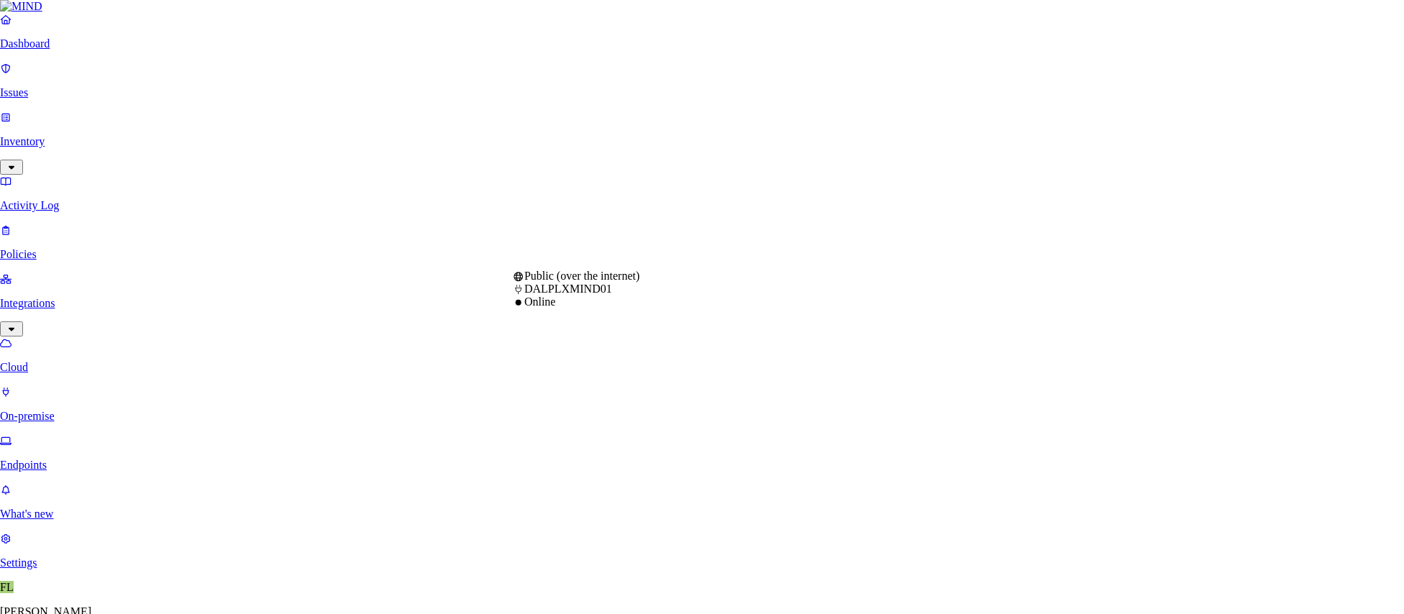
select select "tpt_01K6JZK5K78MJ8CJH6QA3YFRVW"
paste input "NTNX-dalnxfile01-6.corp.local"
type input "NTNX-dalnxfile01-6.corp.local"
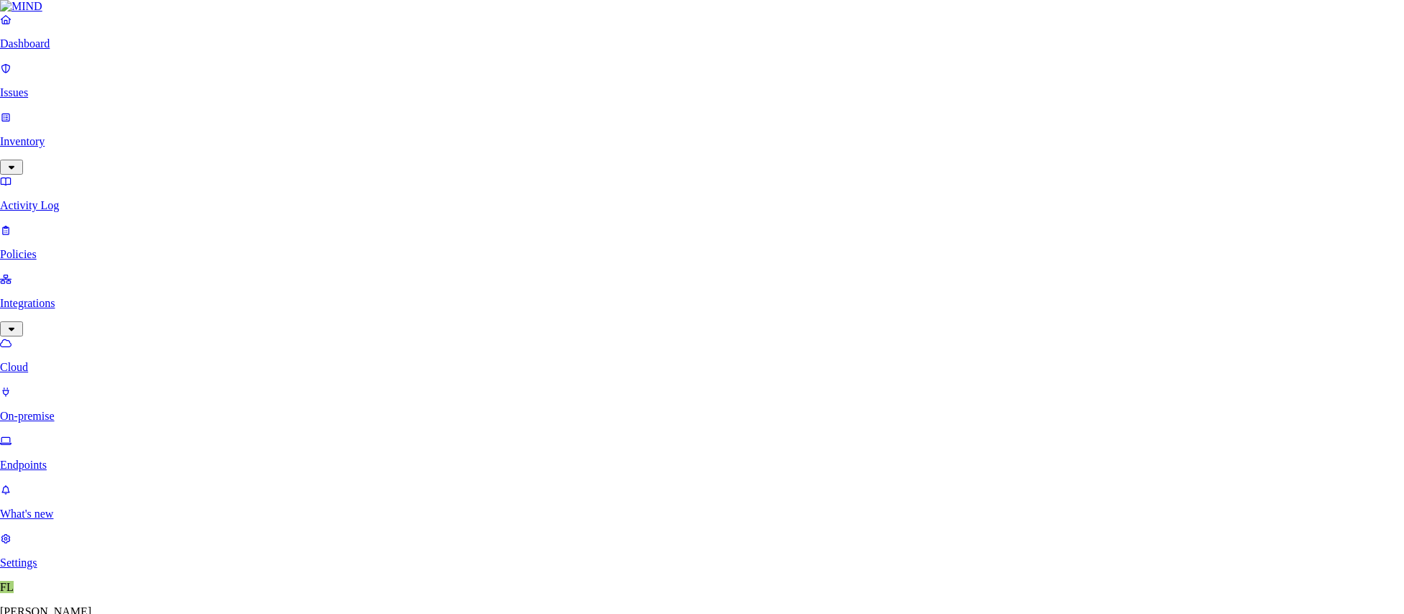
type input "Temp"
type input "[EMAIL_ADDRESS]"
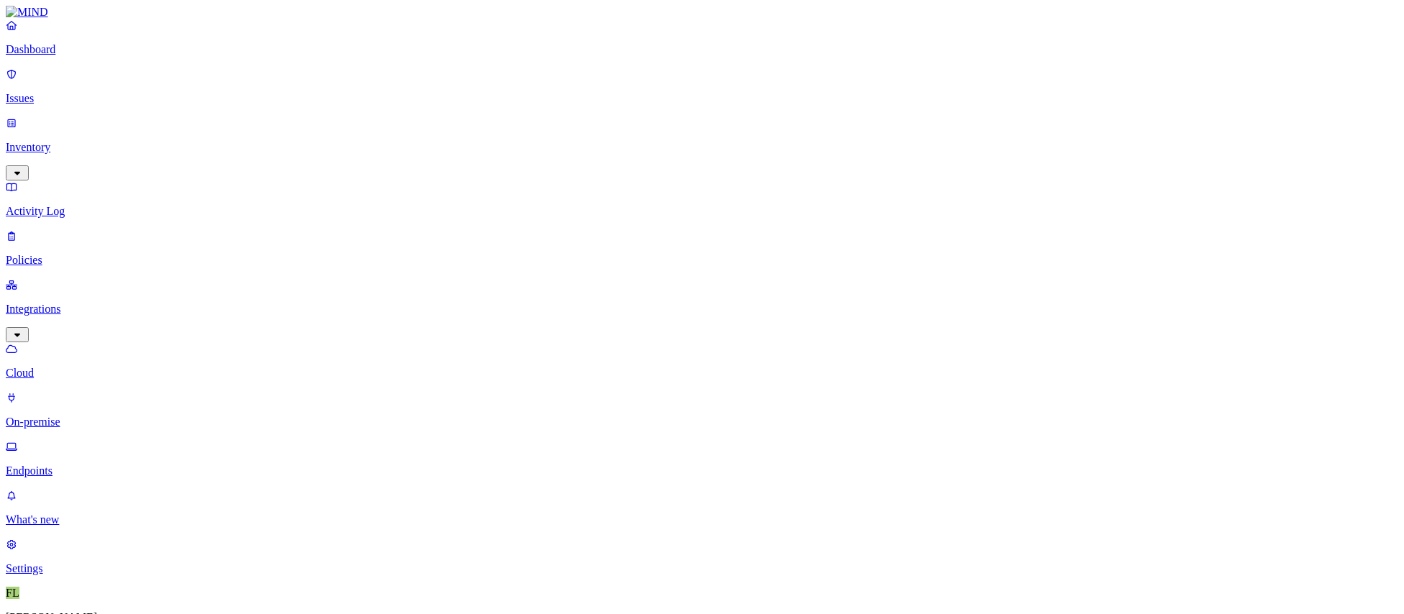
click at [68, 416] on p "On-premise" at bounding box center [702, 422] width 1393 height 13
click at [71, 440] on link "Endpoints" at bounding box center [702, 458] width 1393 height 37
click at [47, 342] on link "Cloud" at bounding box center [702, 360] width 1393 height 37
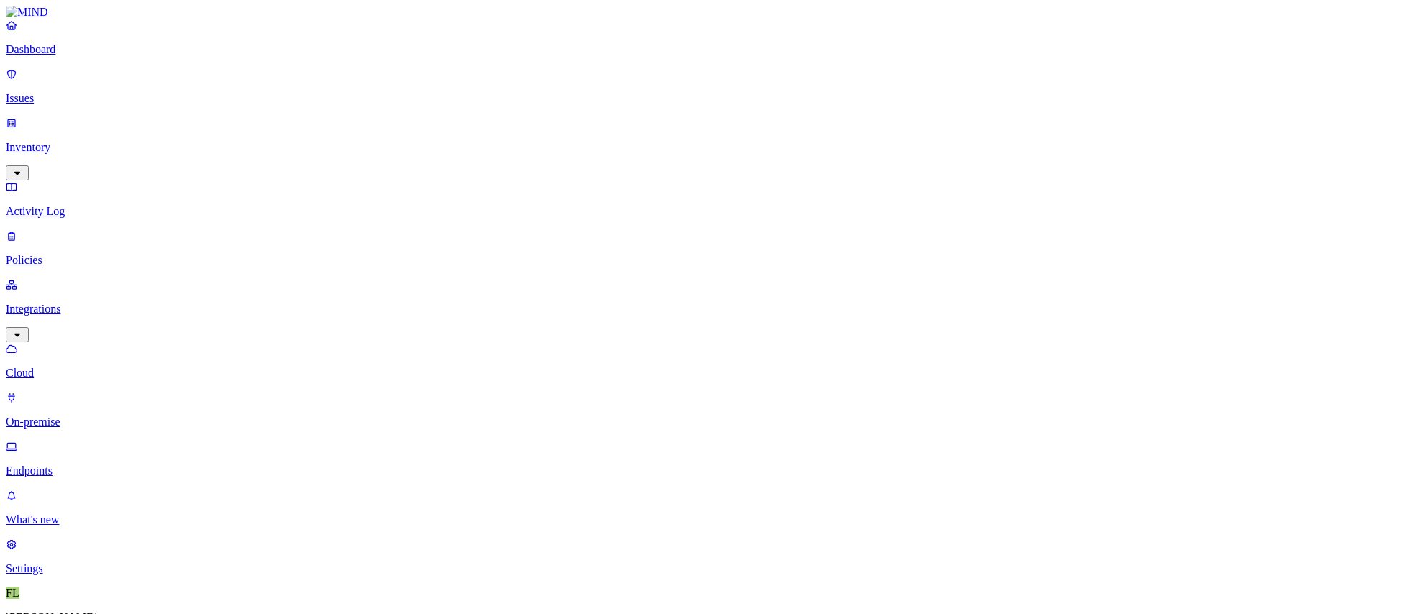
click at [66, 465] on p "Endpoints" at bounding box center [702, 471] width 1393 height 13
drag, startPoint x: 269, startPoint y: 106, endPoint x: 206, endPoint y: 108, distance: 62.6
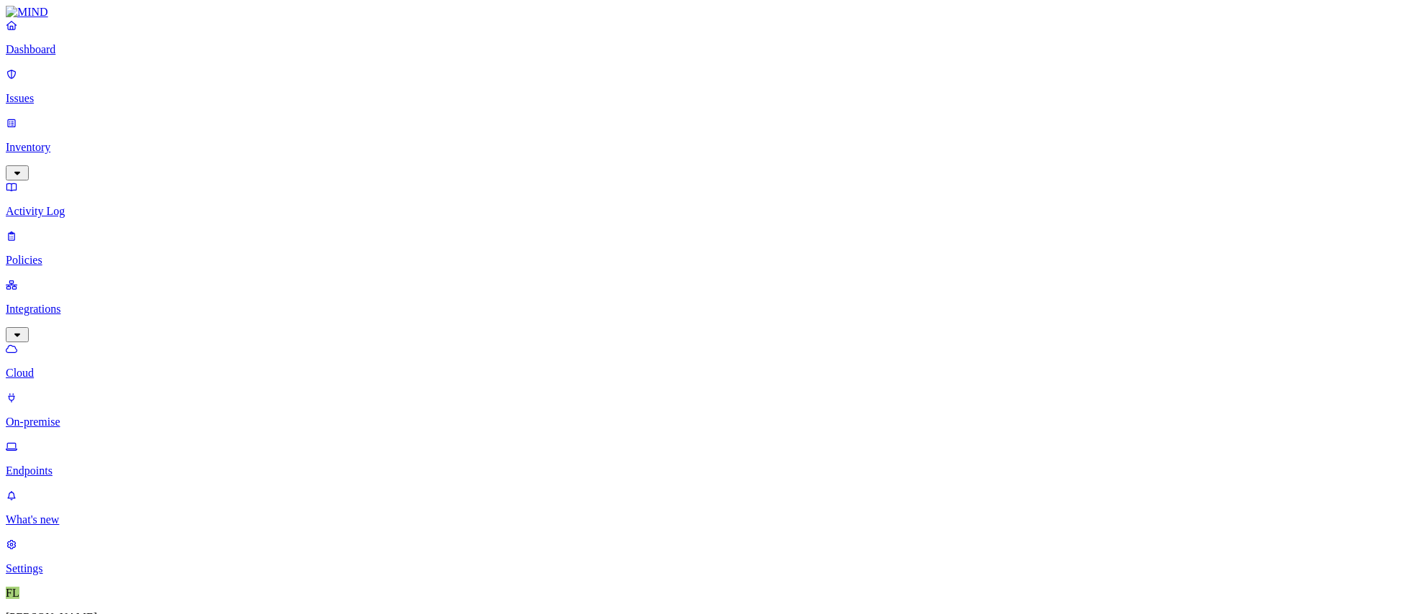
copy h3 "5cg134384d"
click at [121, 500] on nav "Dashboard Issues Inventory Activity Log Policies Integrations Cloud On-premise …" at bounding box center [702, 297] width 1393 height 557
